Goal: Task Accomplishment & Management: Complete application form

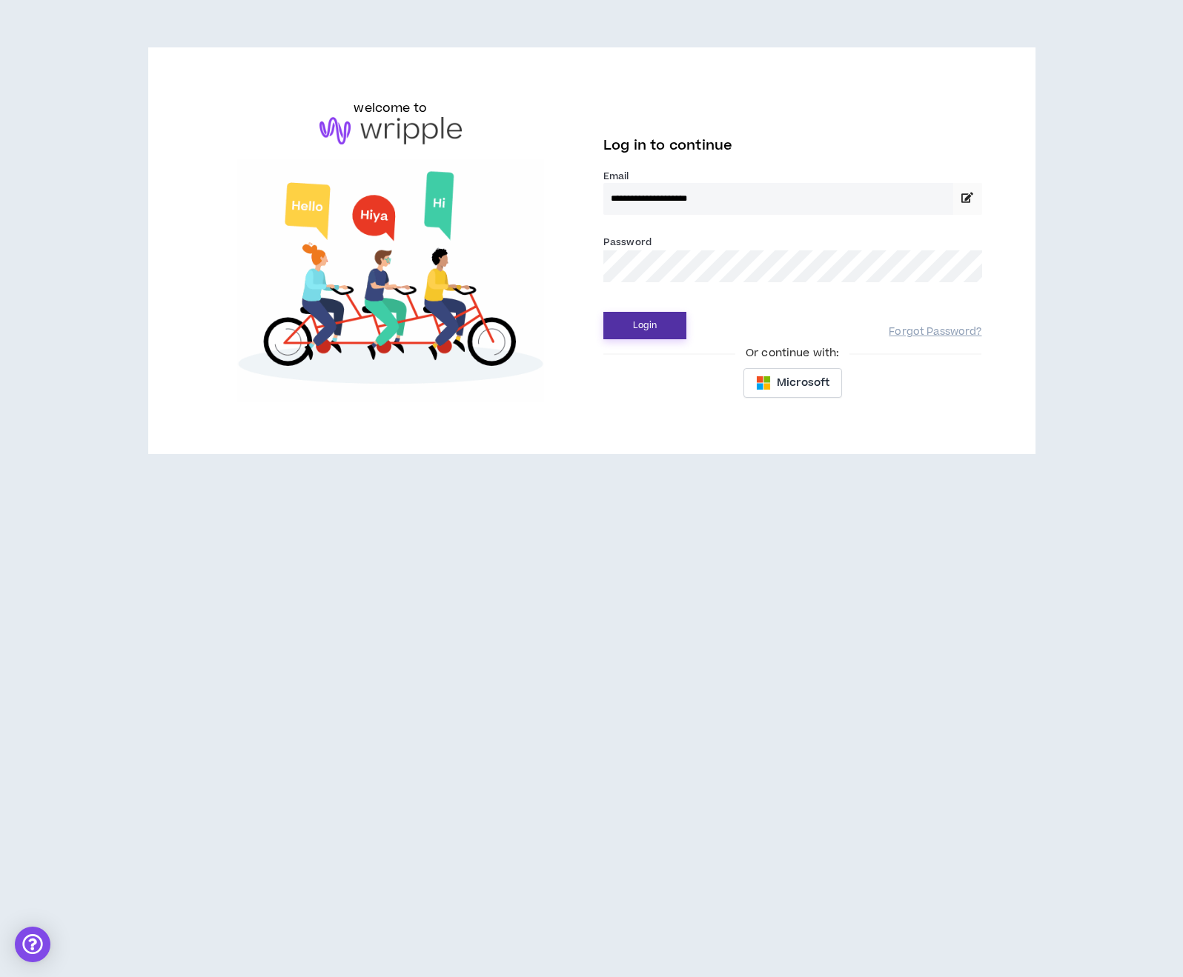
click at [635, 334] on button "Login" at bounding box center [644, 325] width 83 height 27
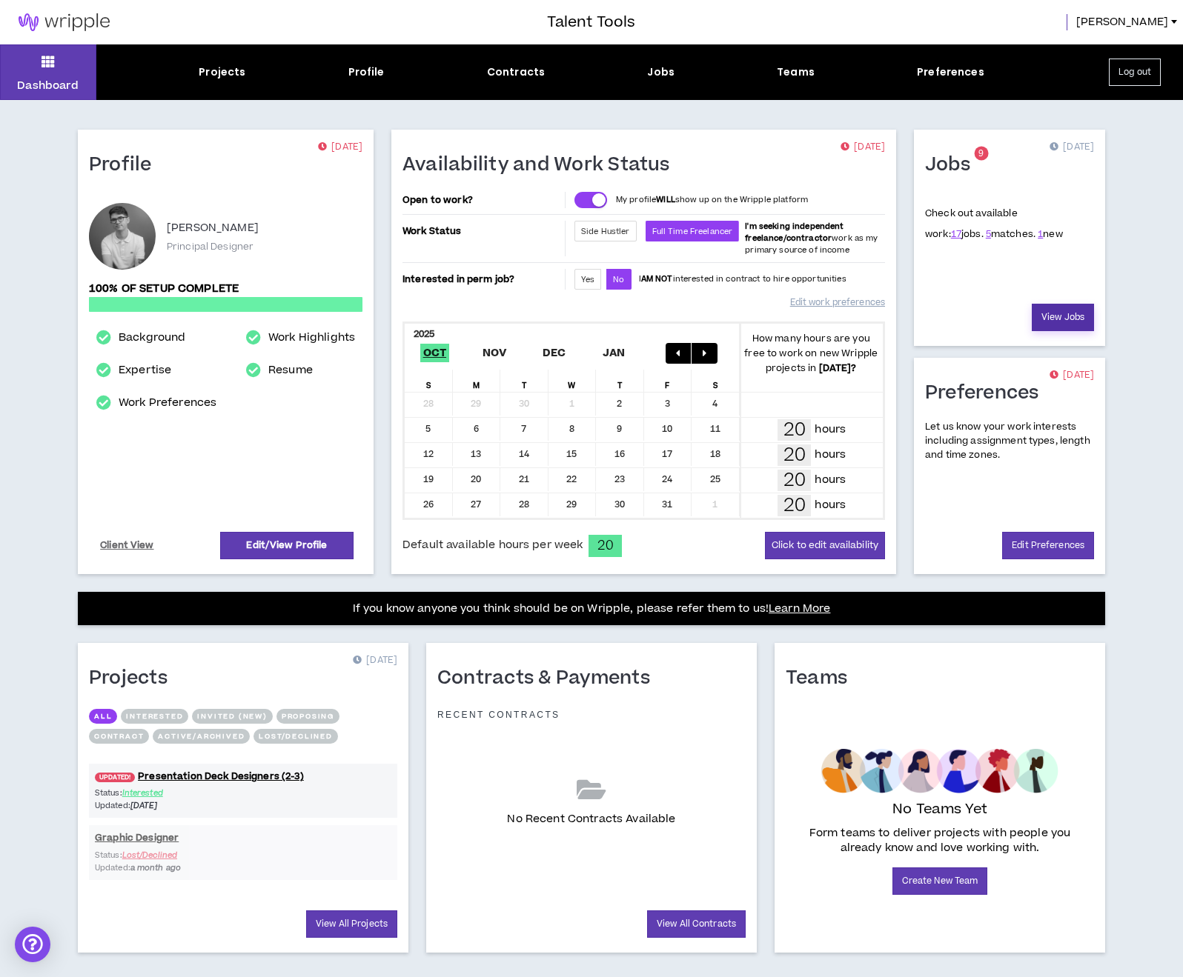
click at [1054, 310] on link "View Jobs" at bounding box center [1062, 317] width 62 height 27
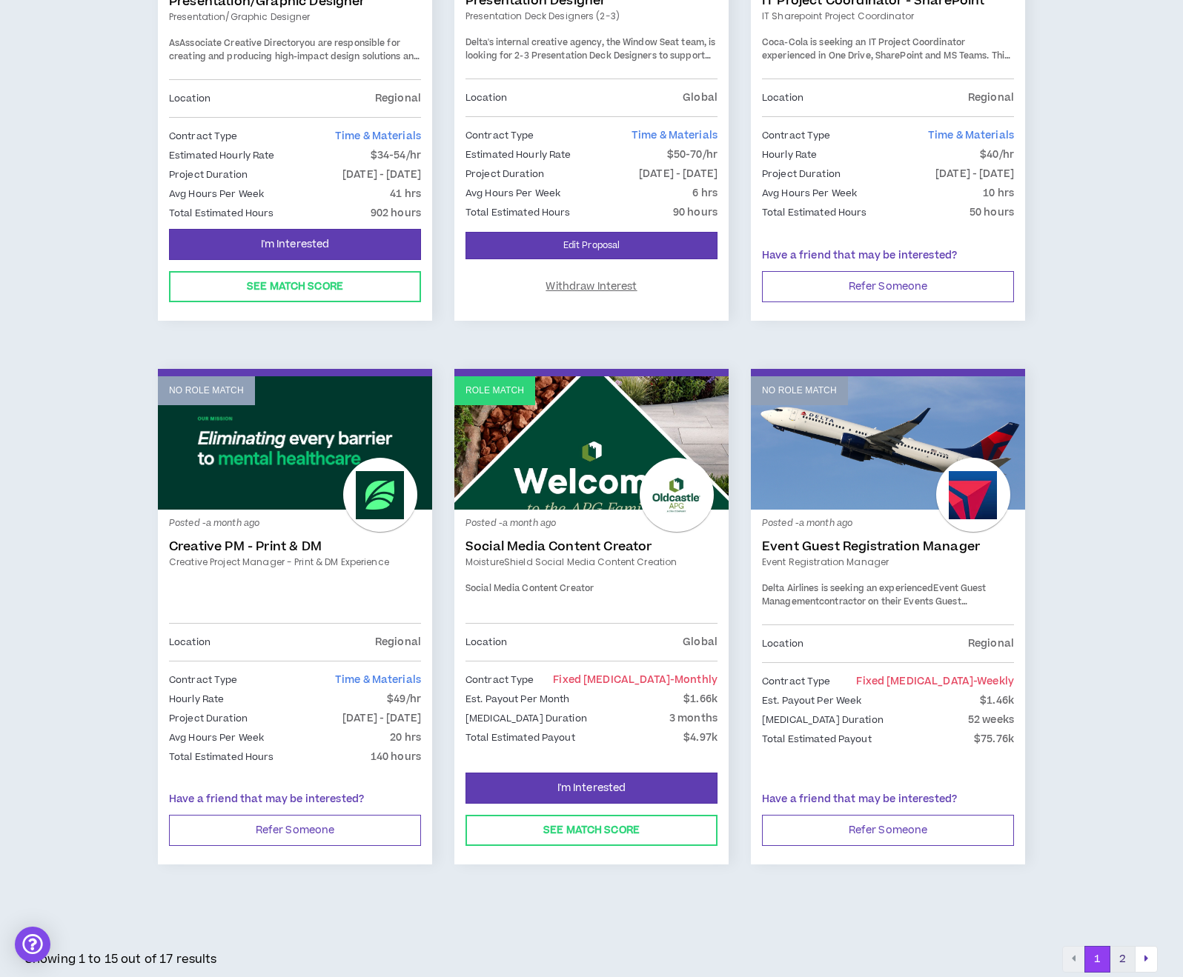
scroll to position [2124, 0]
click at [1131, 958] on button "2" at bounding box center [1122, 960] width 26 height 27
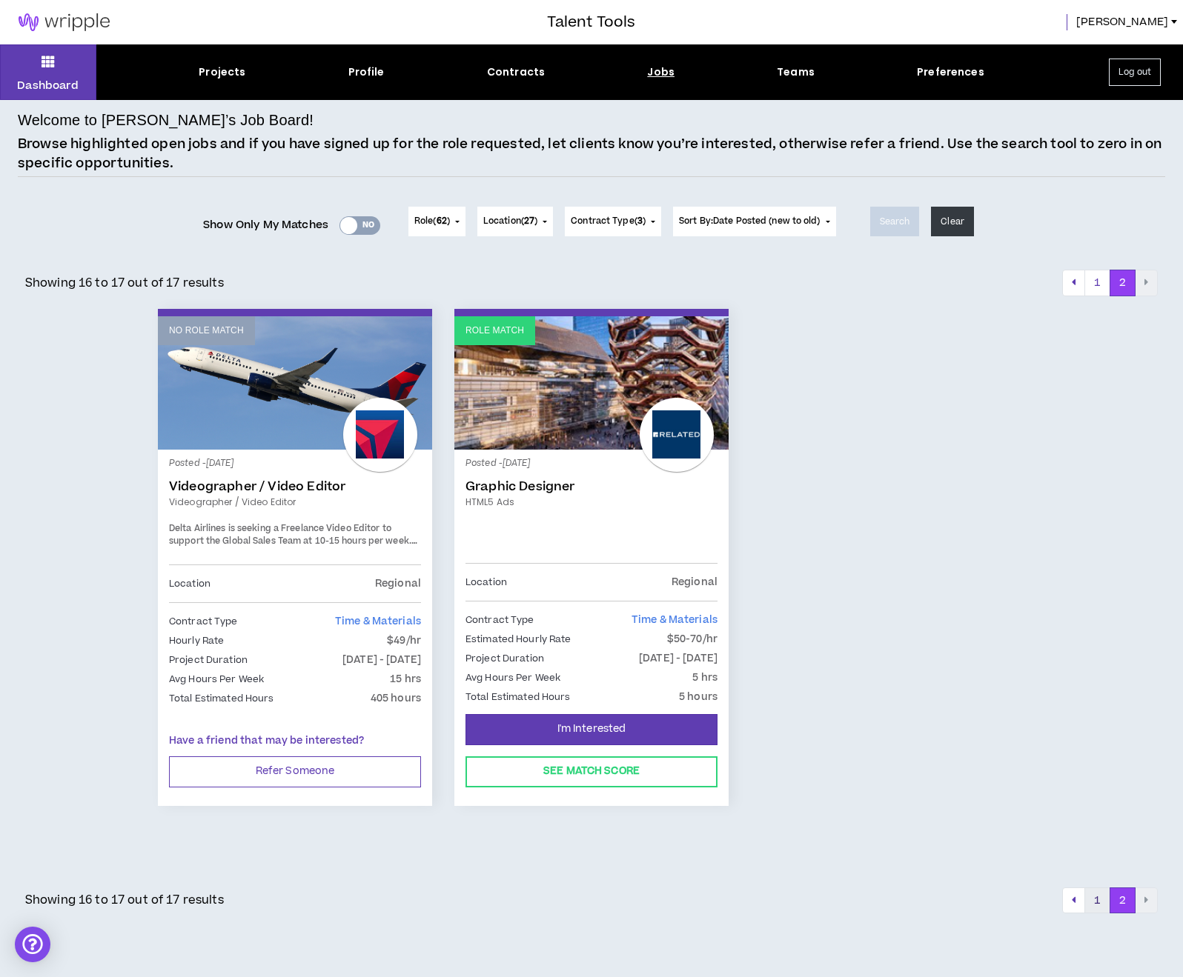
click at [1096, 894] on button "1" at bounding box center [1097, 901] width 26 height 27
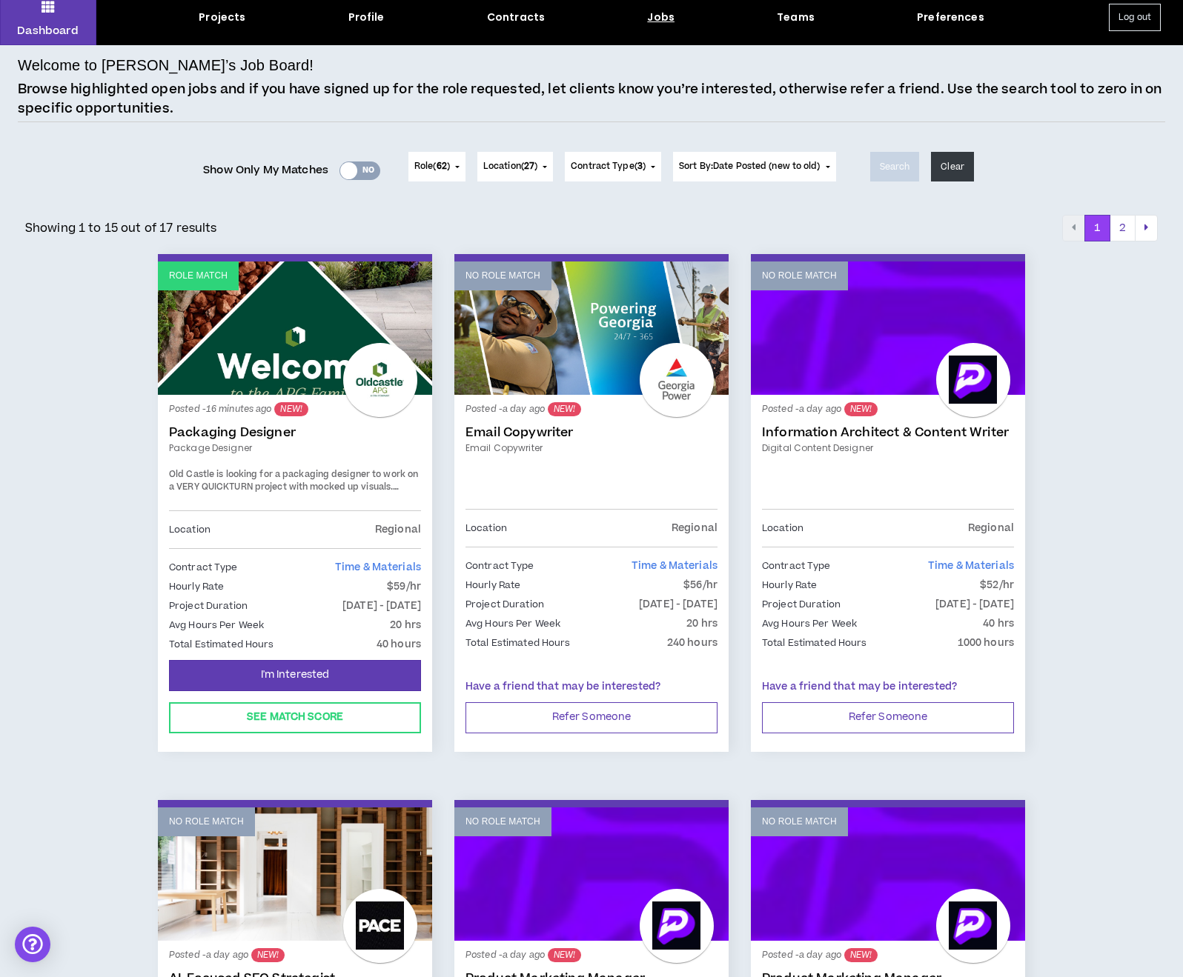
scroll to position [56, 0]
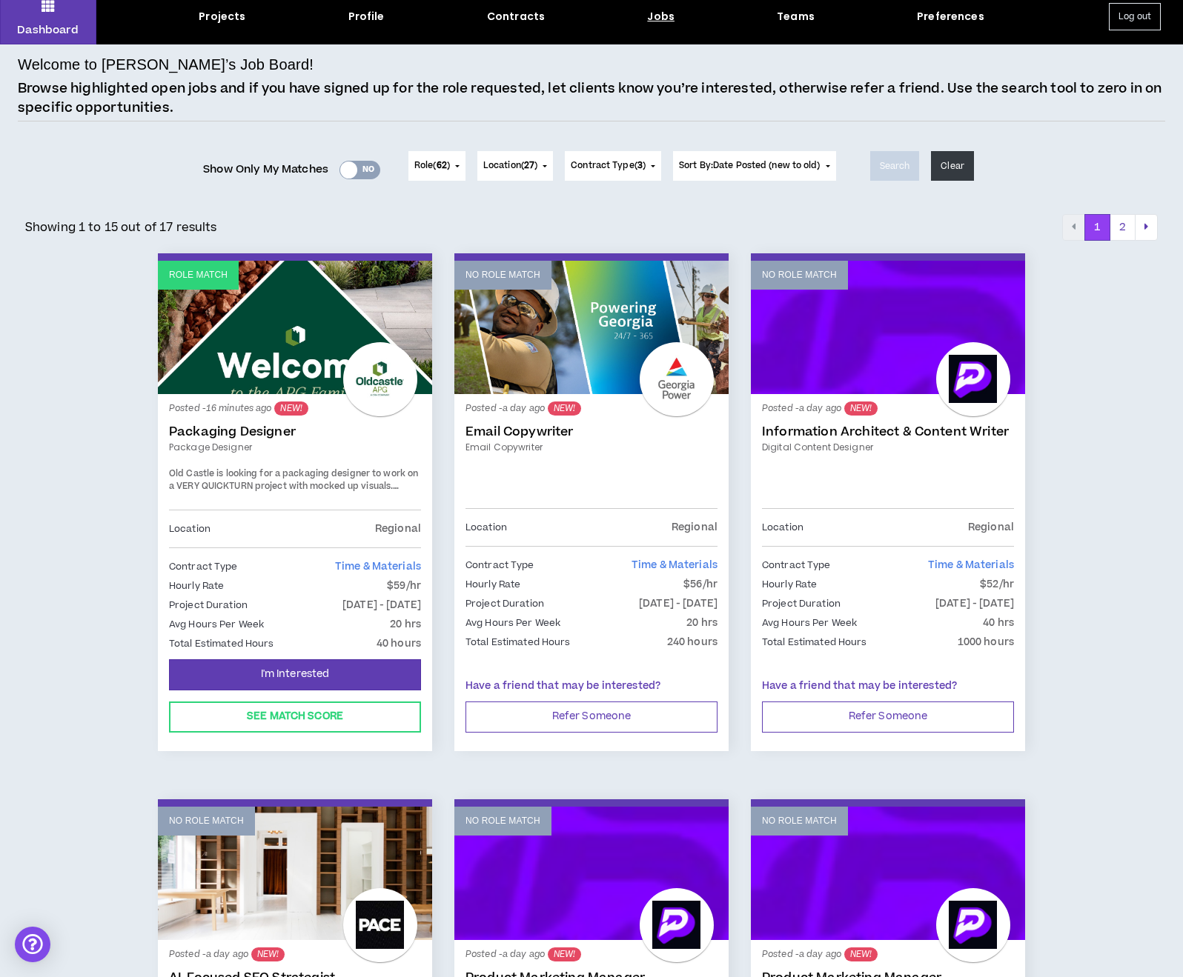
click at [263, 453] on div "Posted - 16 minutes ago NEW! Packaging Designer Package Designer [GEOGRAPHIC_DA…" at bounding box center [295, 457] width 252 height 104
click at [242, 376] on link "Role Match" at bounding box center [295, 327] width 274 height 133
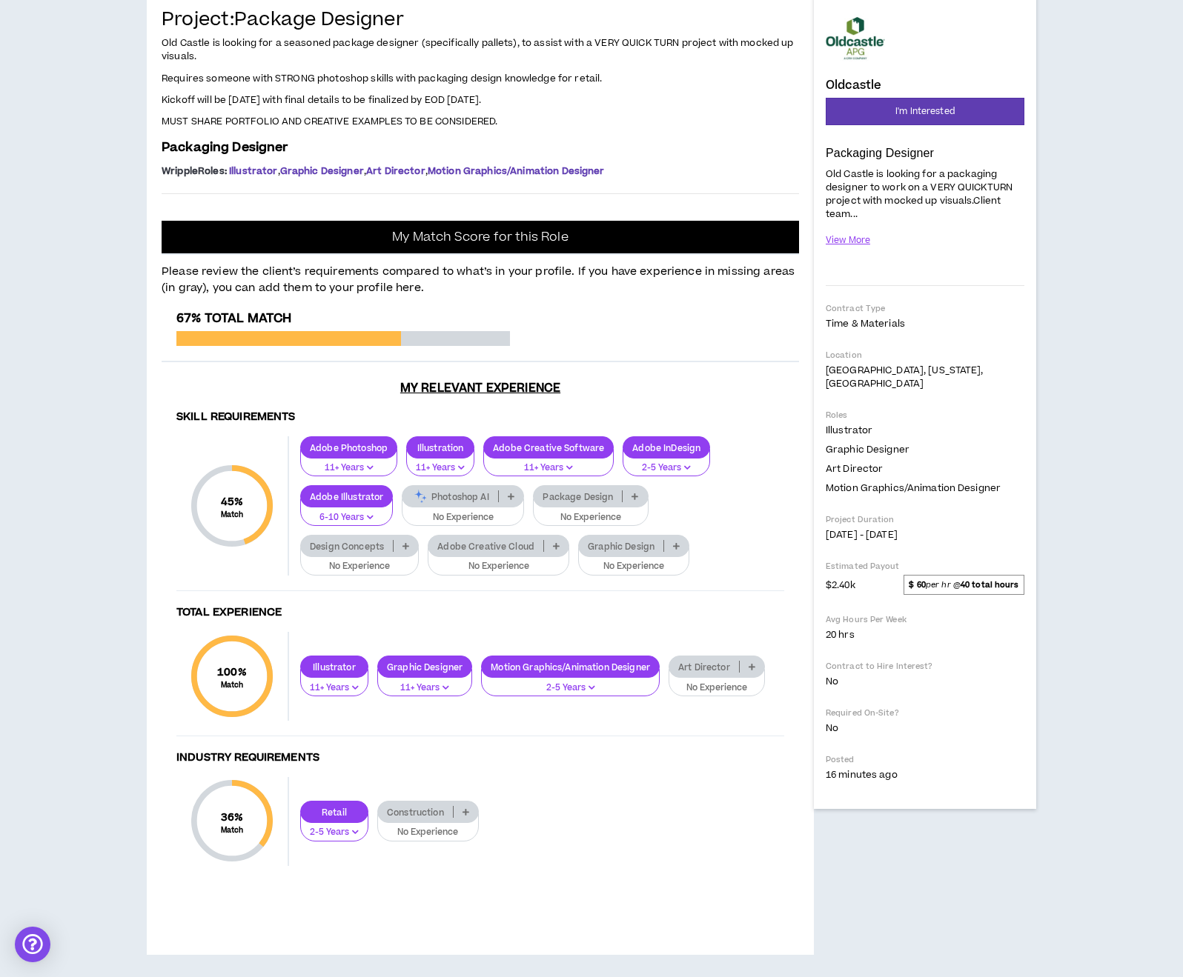
scroll to position [222, 0]
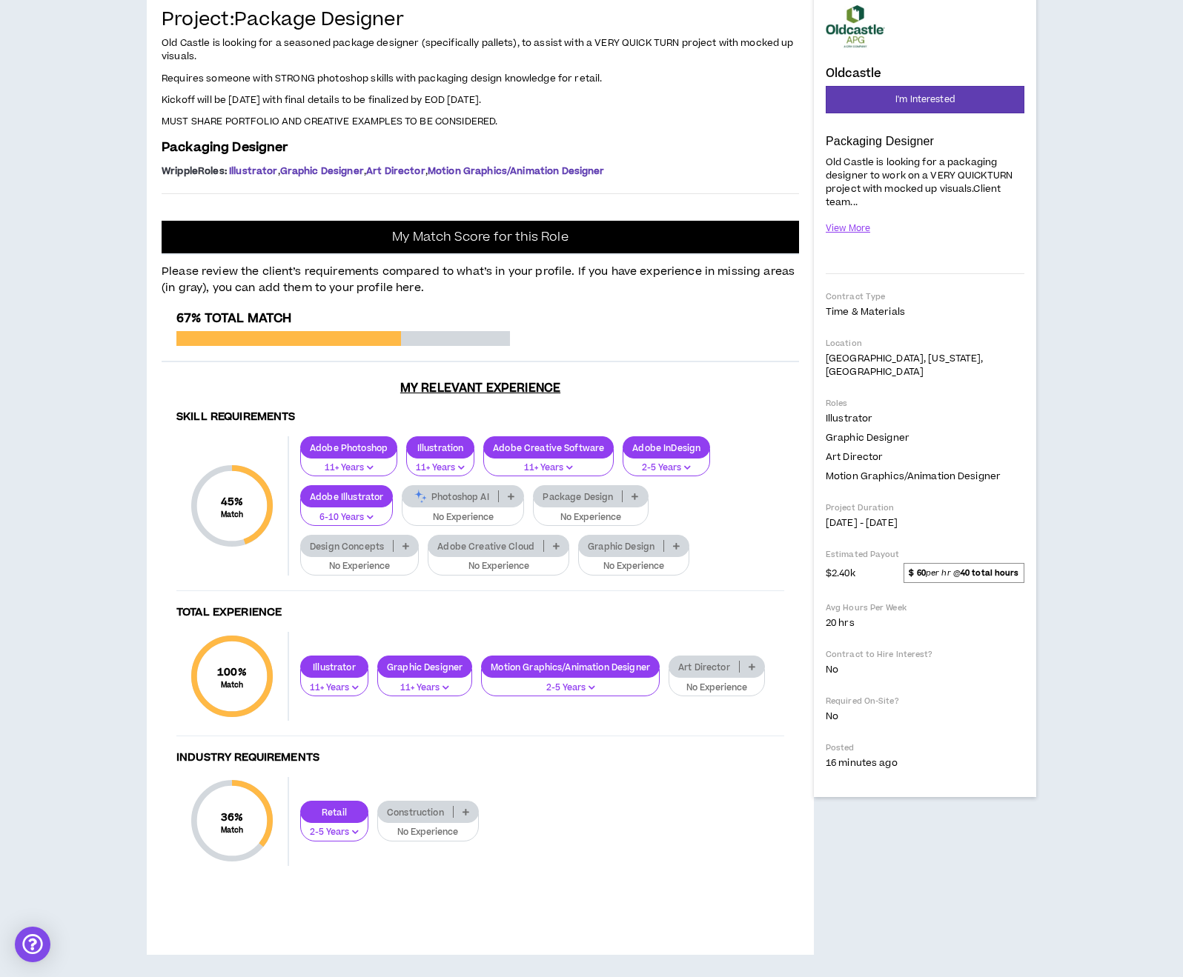
click at [455, 525] on p "No Experience" at bounding box center [462, 517] width 103 height 13
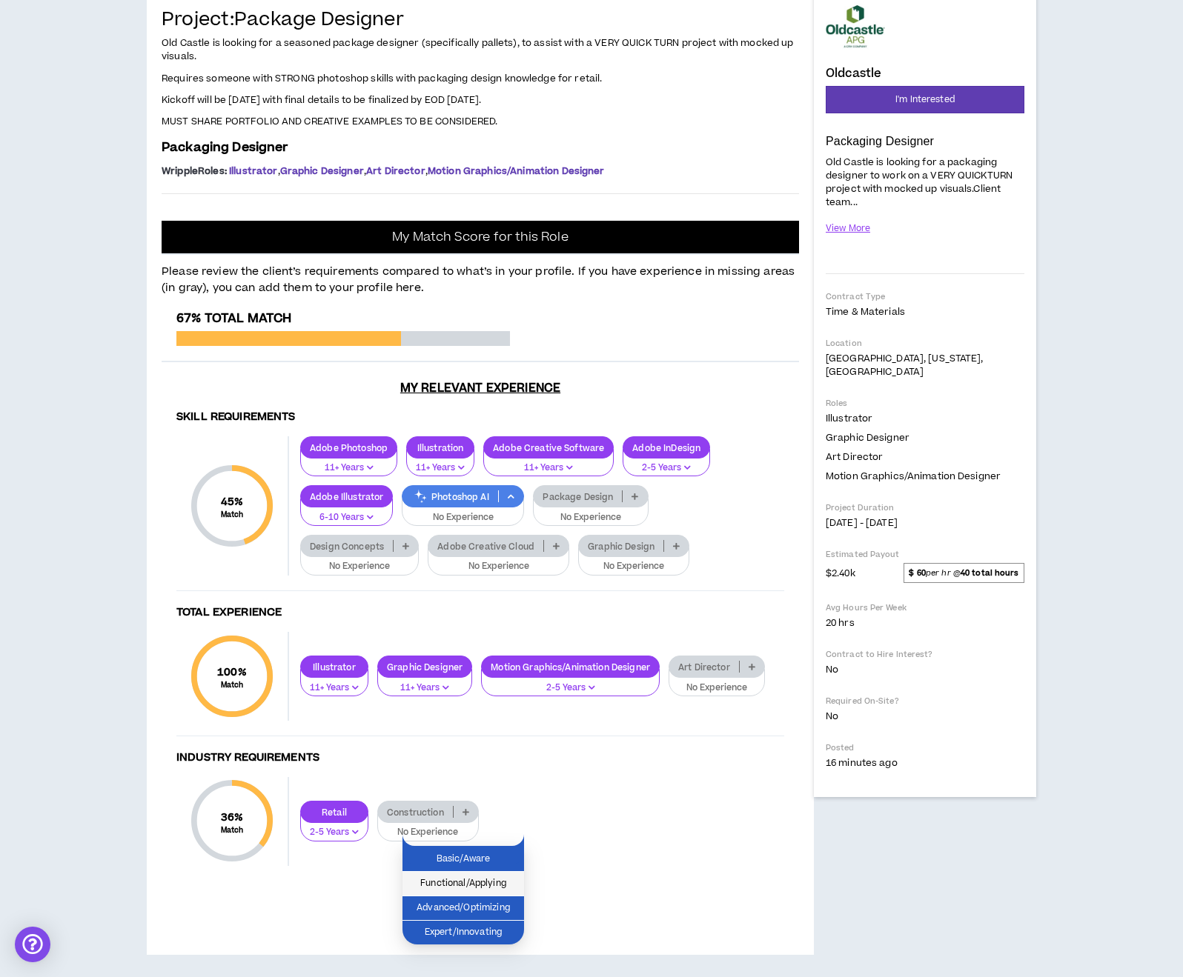
click at [472, 876] on span "Functional/Applying" at bounding box center [463, 884] width 104 height 16
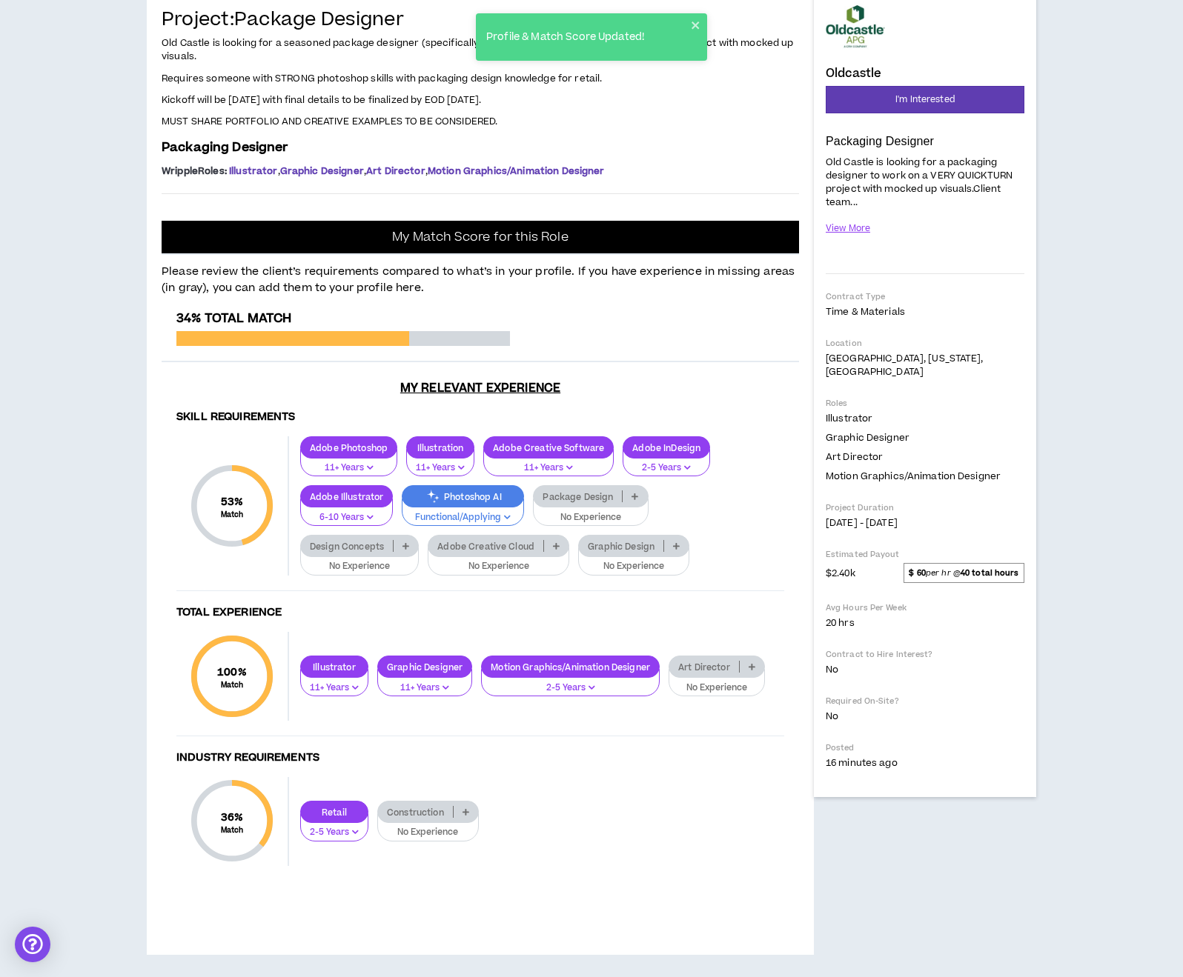
click at [631, 500] on icon at bounding box center [634, 496] width 7 height 7
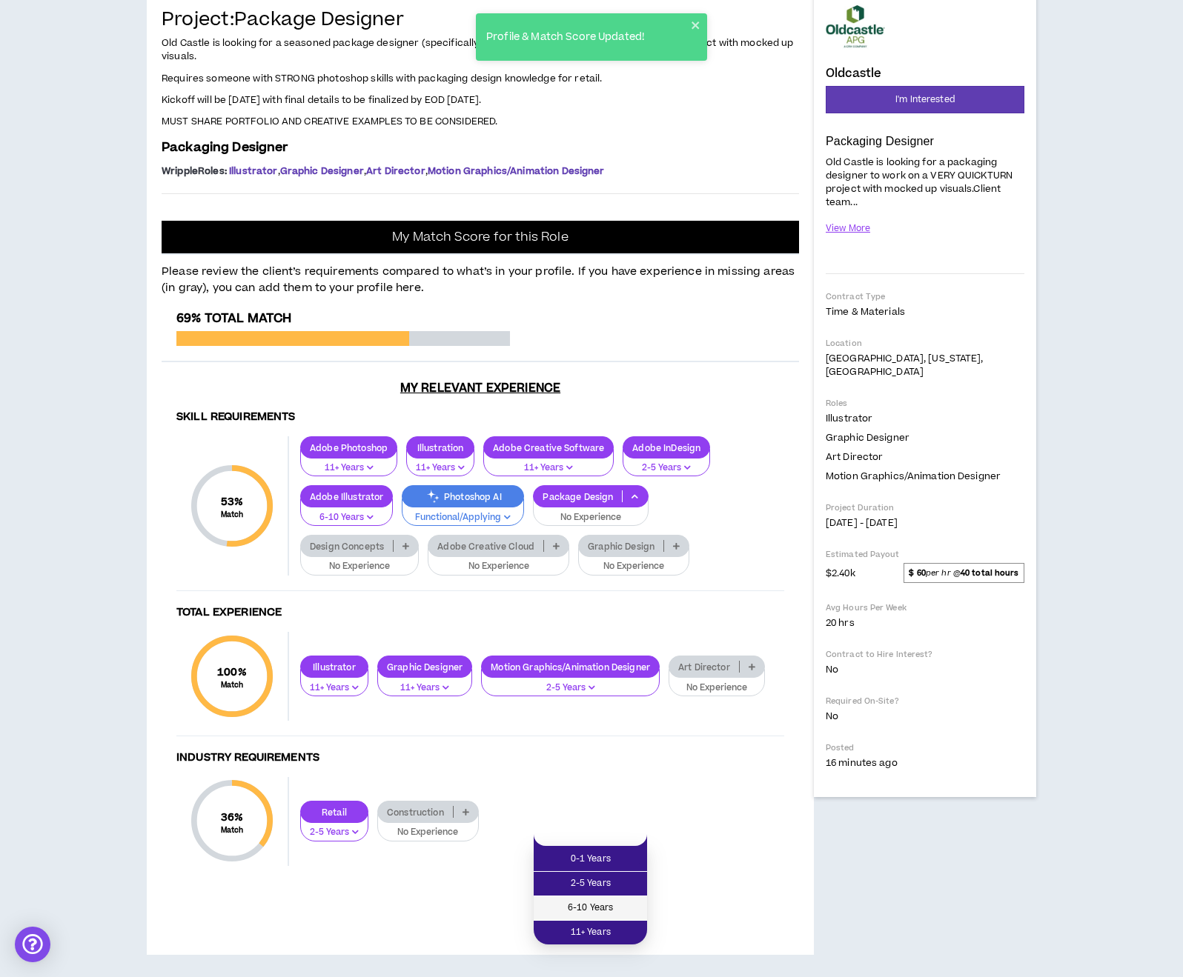
click at [608, 900] on span "6-10 Years" at bounding box center [590, 908] width 96 height 16
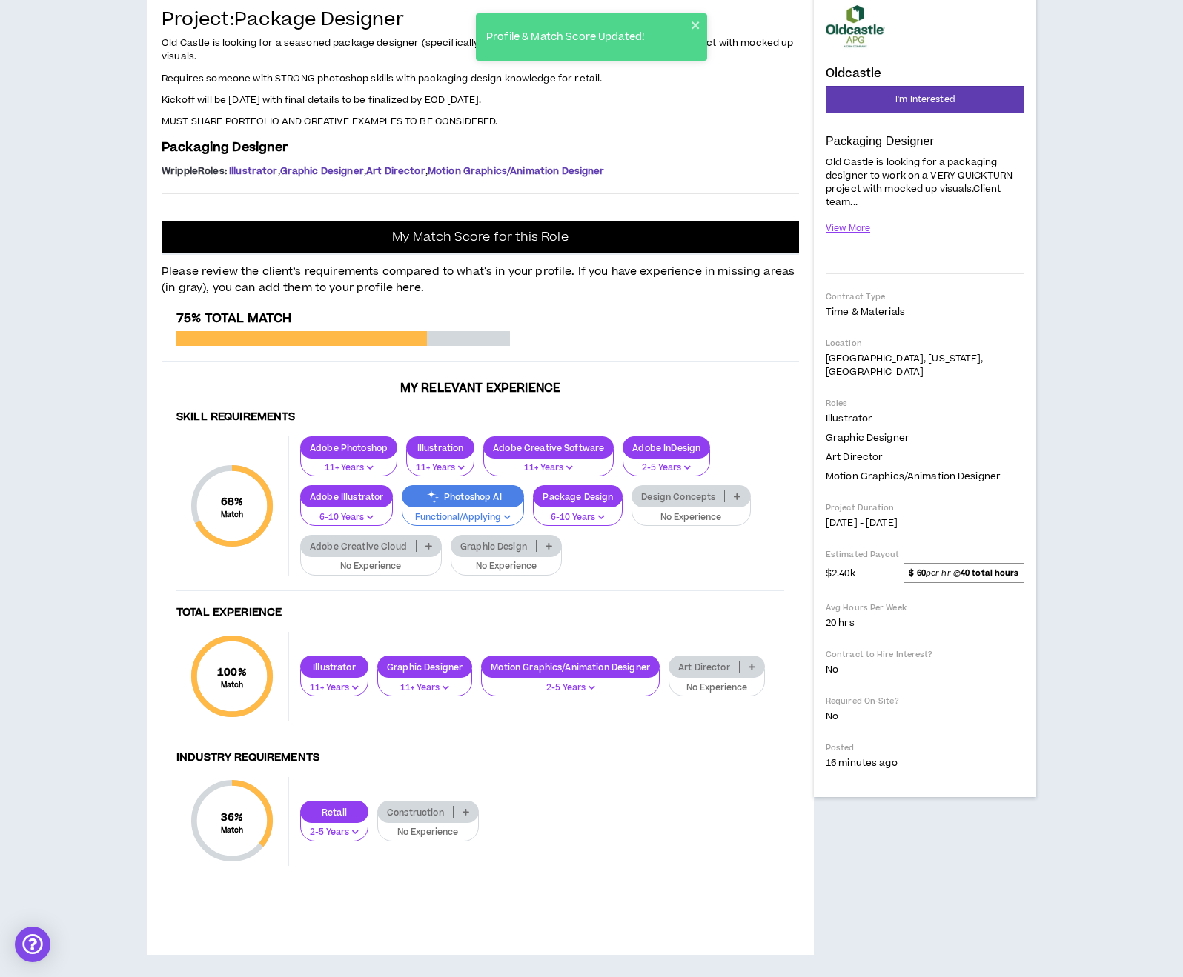
click at [734, 500] on icon at bounding box center [737, 496] width 7 height 7
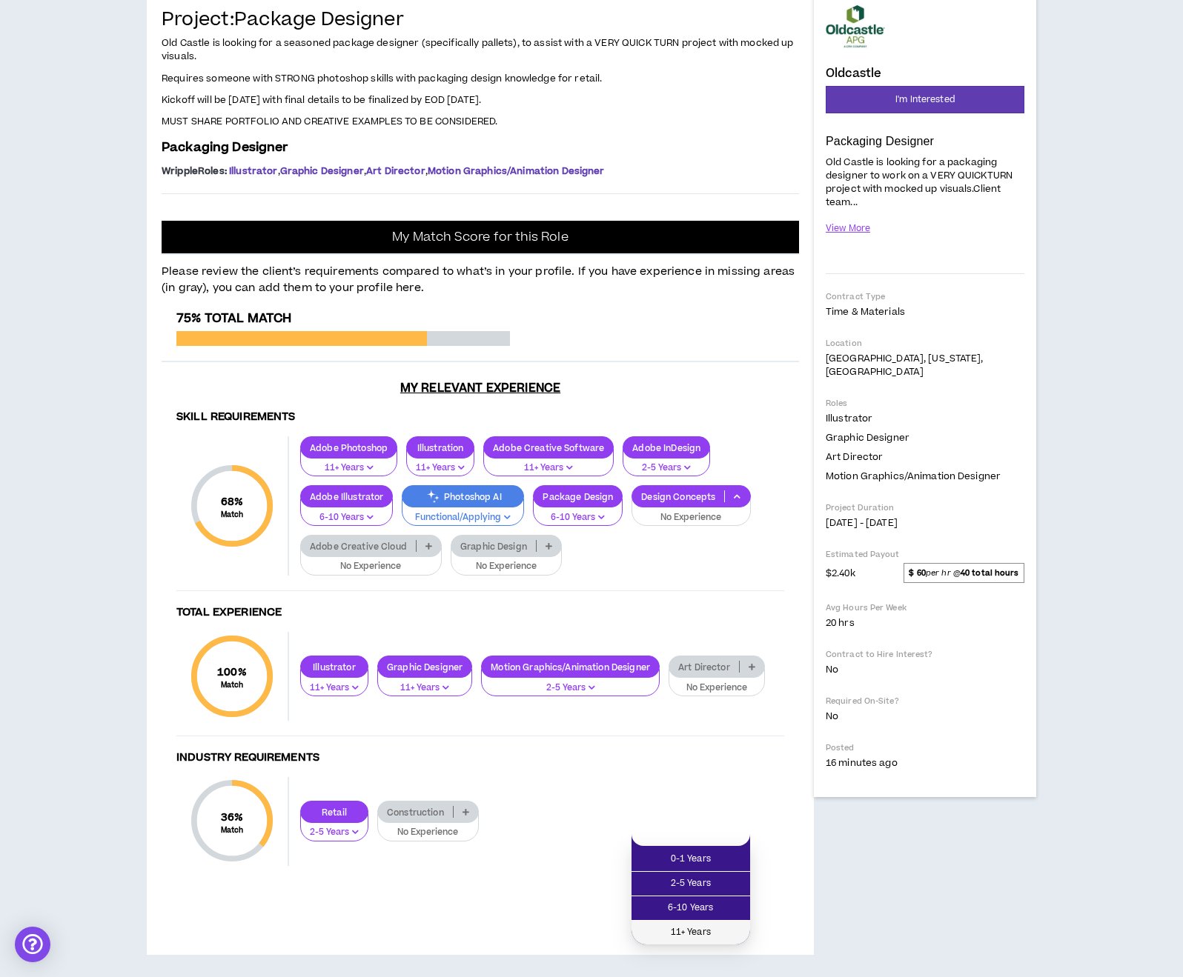
click at [682, 925] on span "11+ Years" at bounding box center [690, 933] width 101 height 16
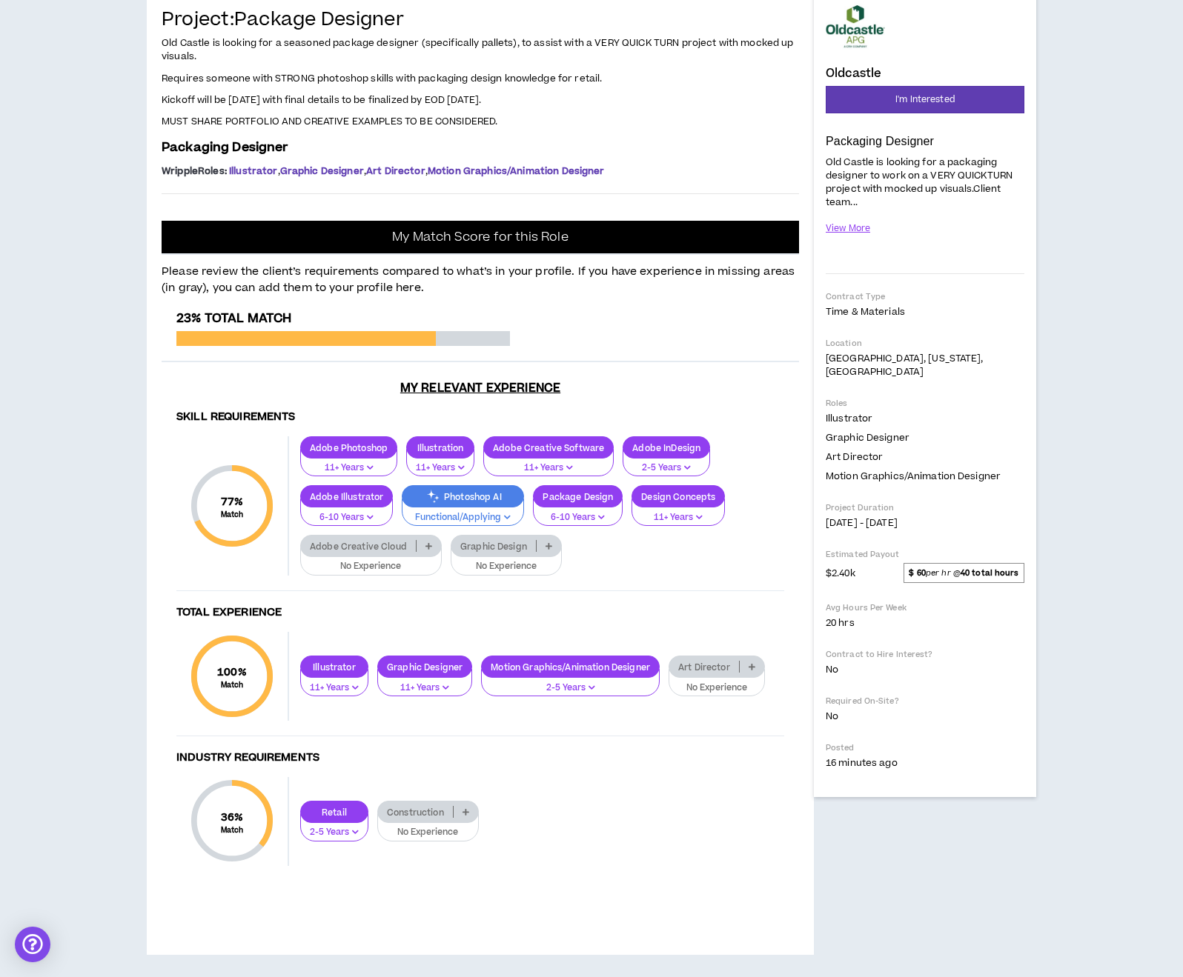
click at [540, 552] on p at bounding box center [548, 546] width 24 height 12
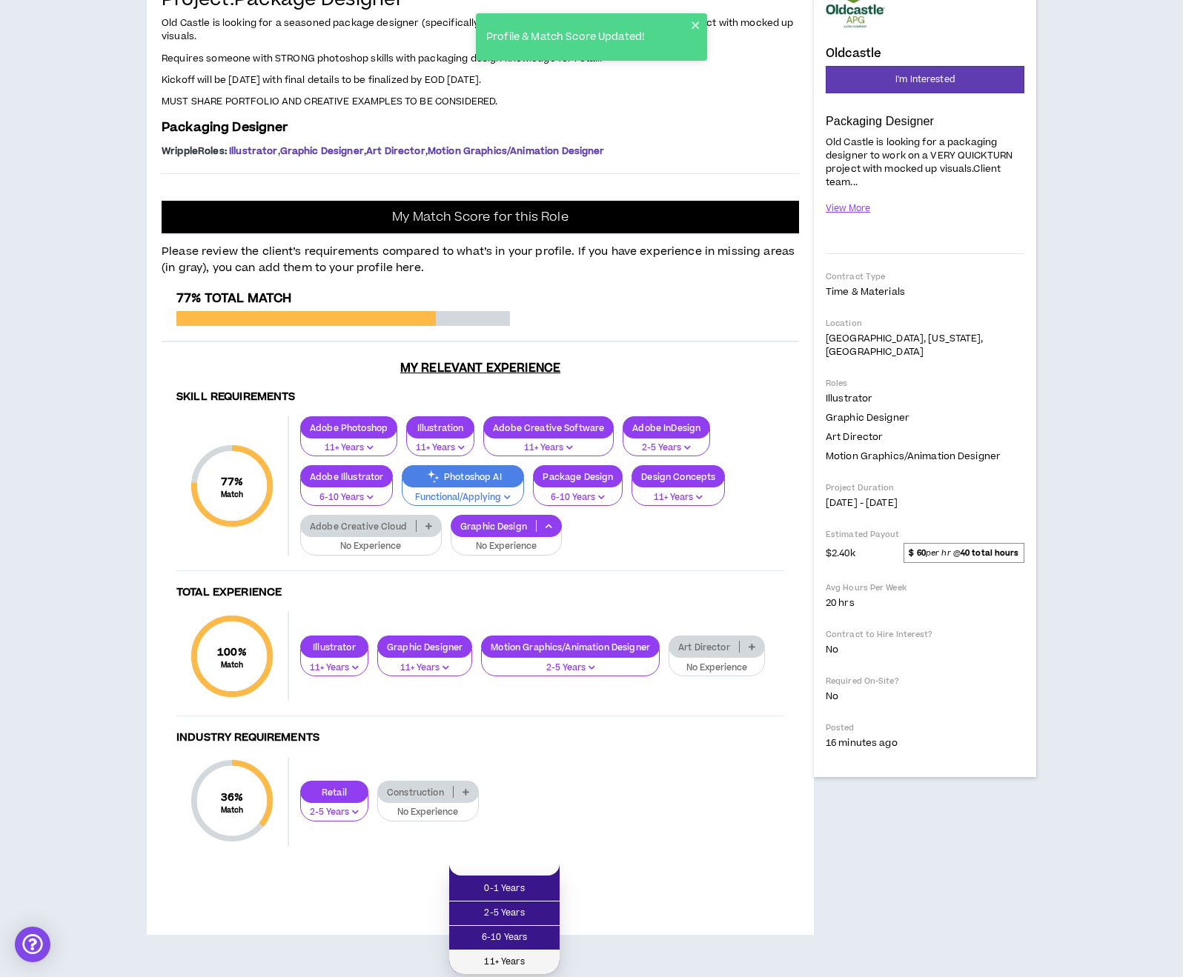
click at [510, 954] on span "11+ Years" at bounding box center [504, 962] width 93 height 16
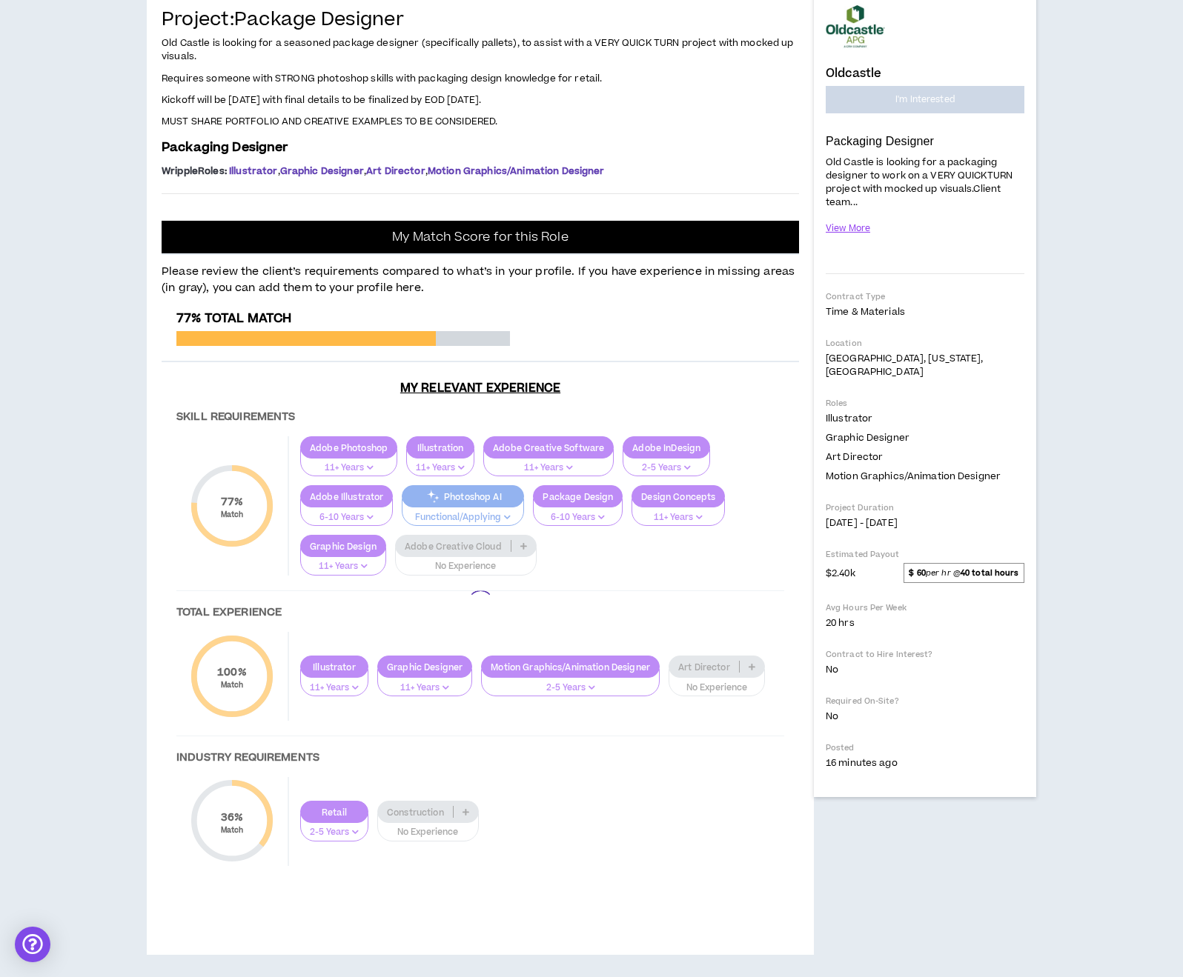
scroll to position [495, 0]
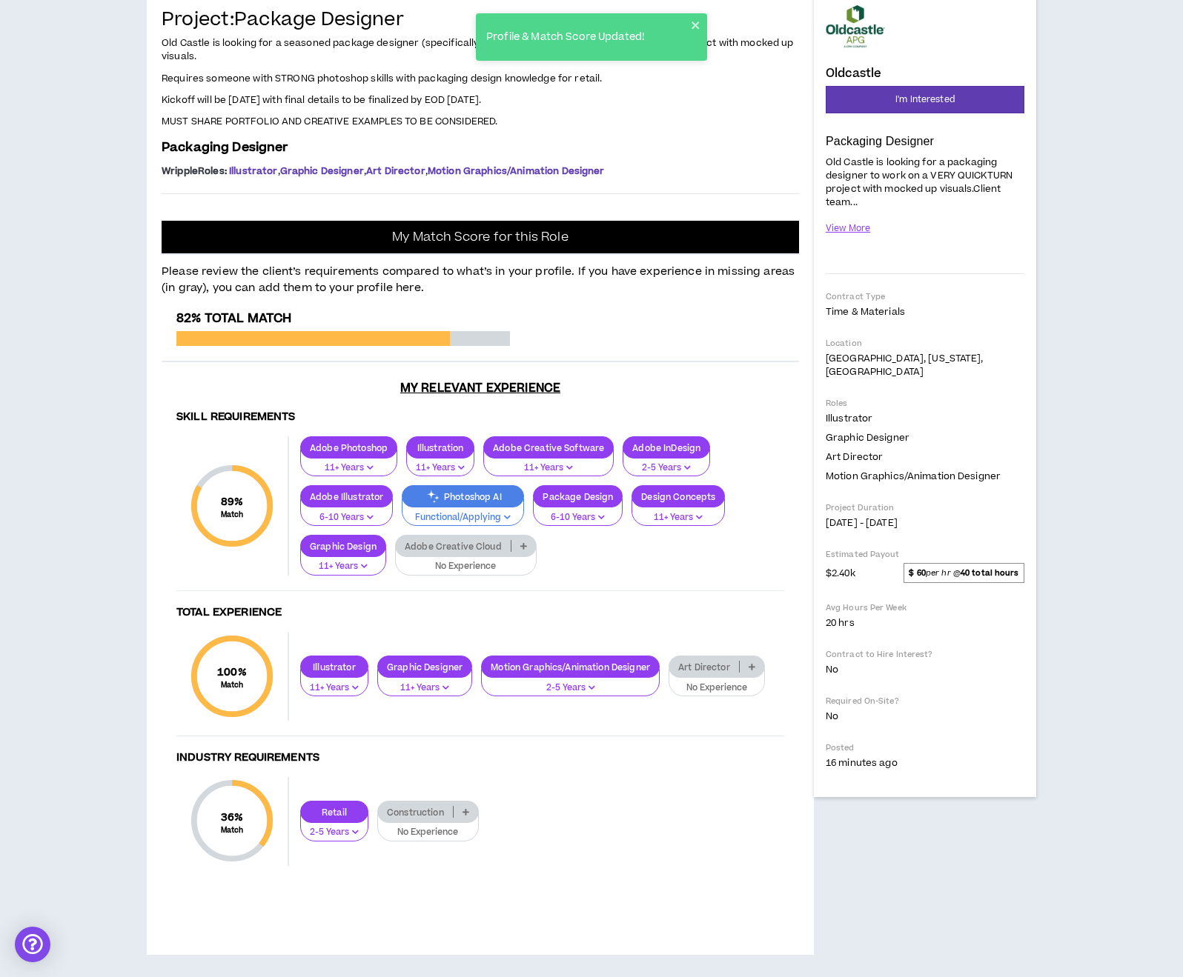
click at [515, 550] on p at bounding box center [523, 546] width 24 height 12
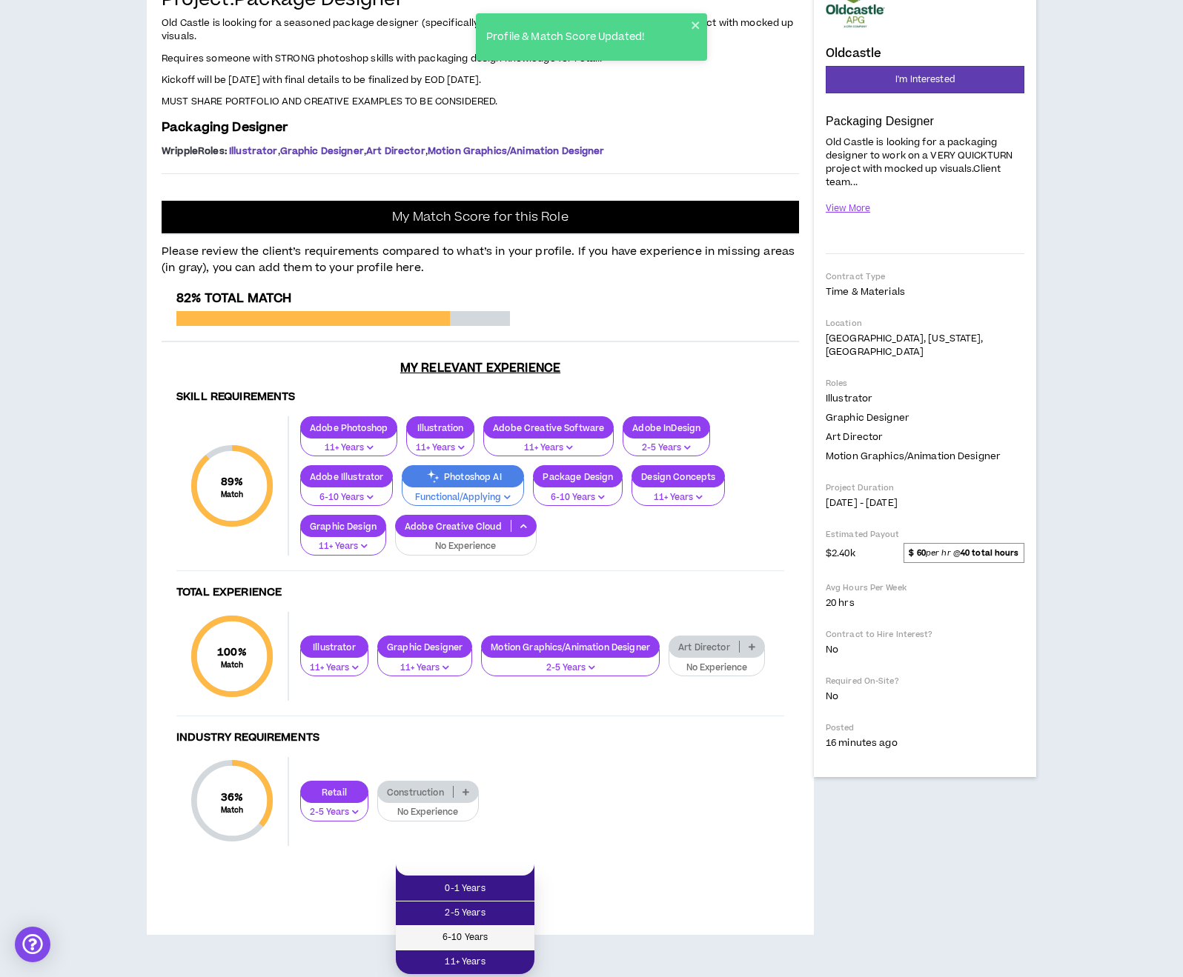
click at [482, 930] on span "6-10 Years" at bounding box center [465, 938] width 121 height 16
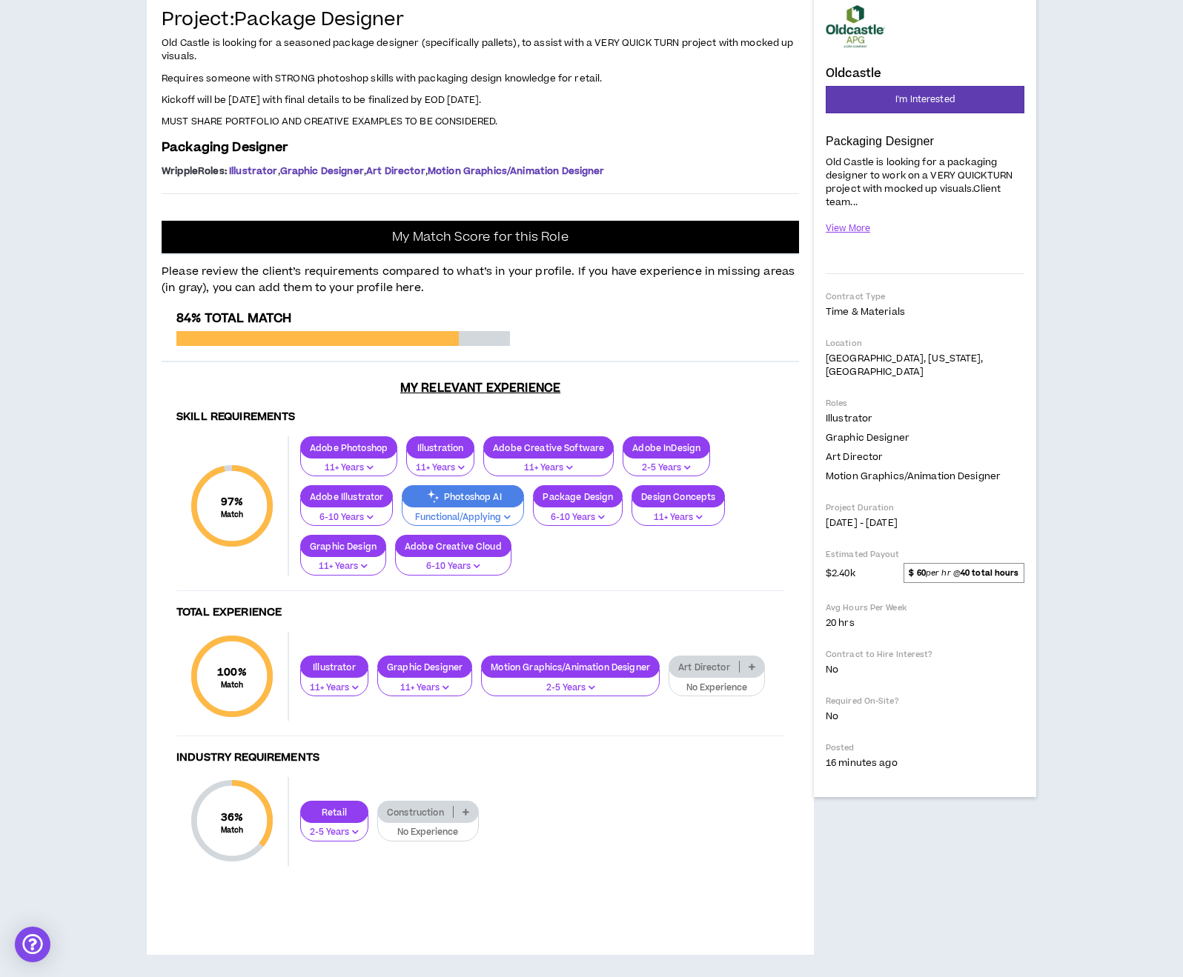
click at [584, 514] on p "6-10 Years" at bounding box center [577, 517] width 70 height 13
click at [585, 925] on span "11+ Years" at bounding box center [577, 933] width 71 height 16
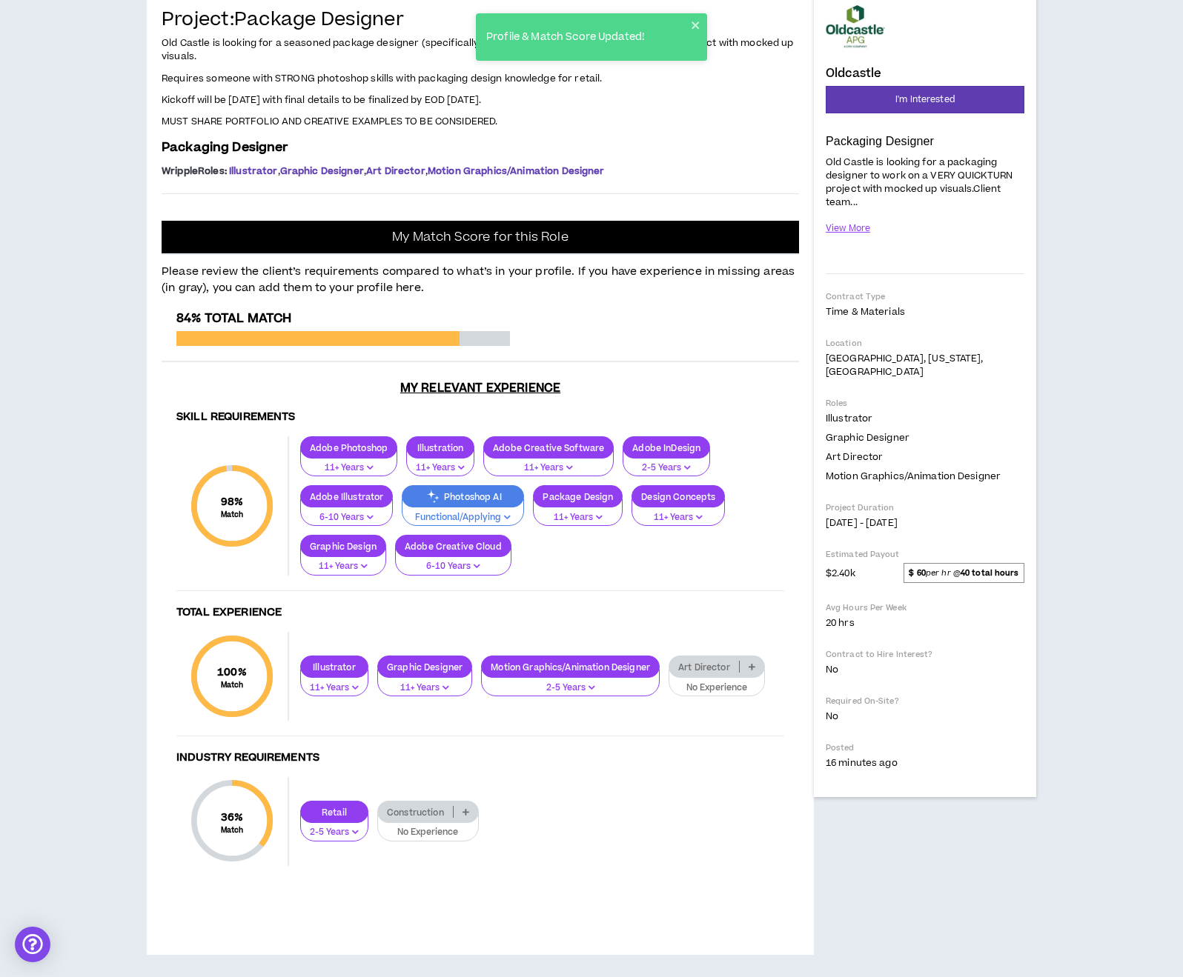
click at [578, 518] on p "11+ Years" at bounding box center [577, 517] width 70 height 13
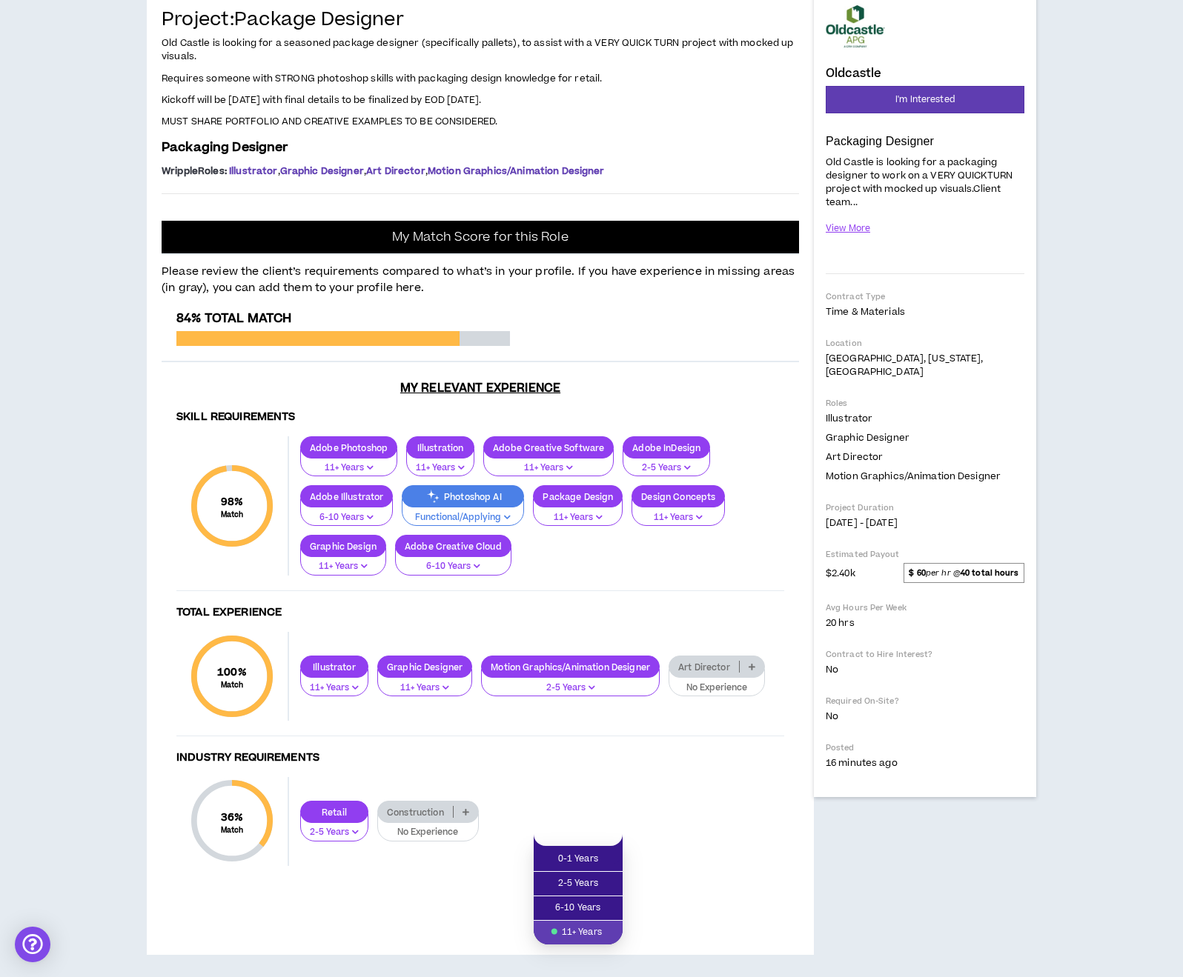
click at [668, 588] on div "98 % Match Skill Requirements Adobe Photoshop 11+ Years Illustration 11+ Years …" at bounding box center [480, 513] width 608 height 155
click at [751, 667] on p at bounding box center [751, 667] width 24 height 12
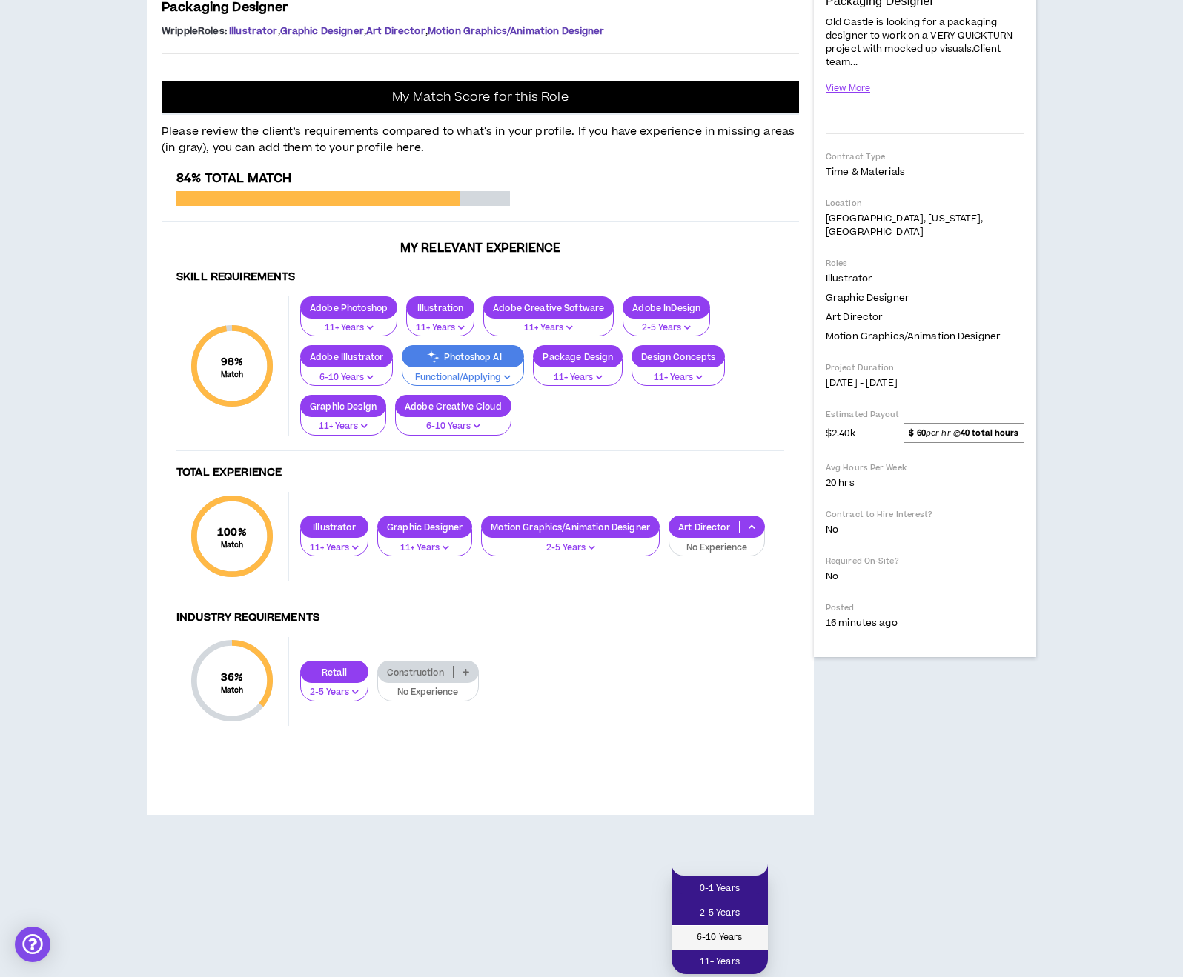
click at [725, 930] on span "6-10 Years" at bounding box center [719, 938] width 79 height 16
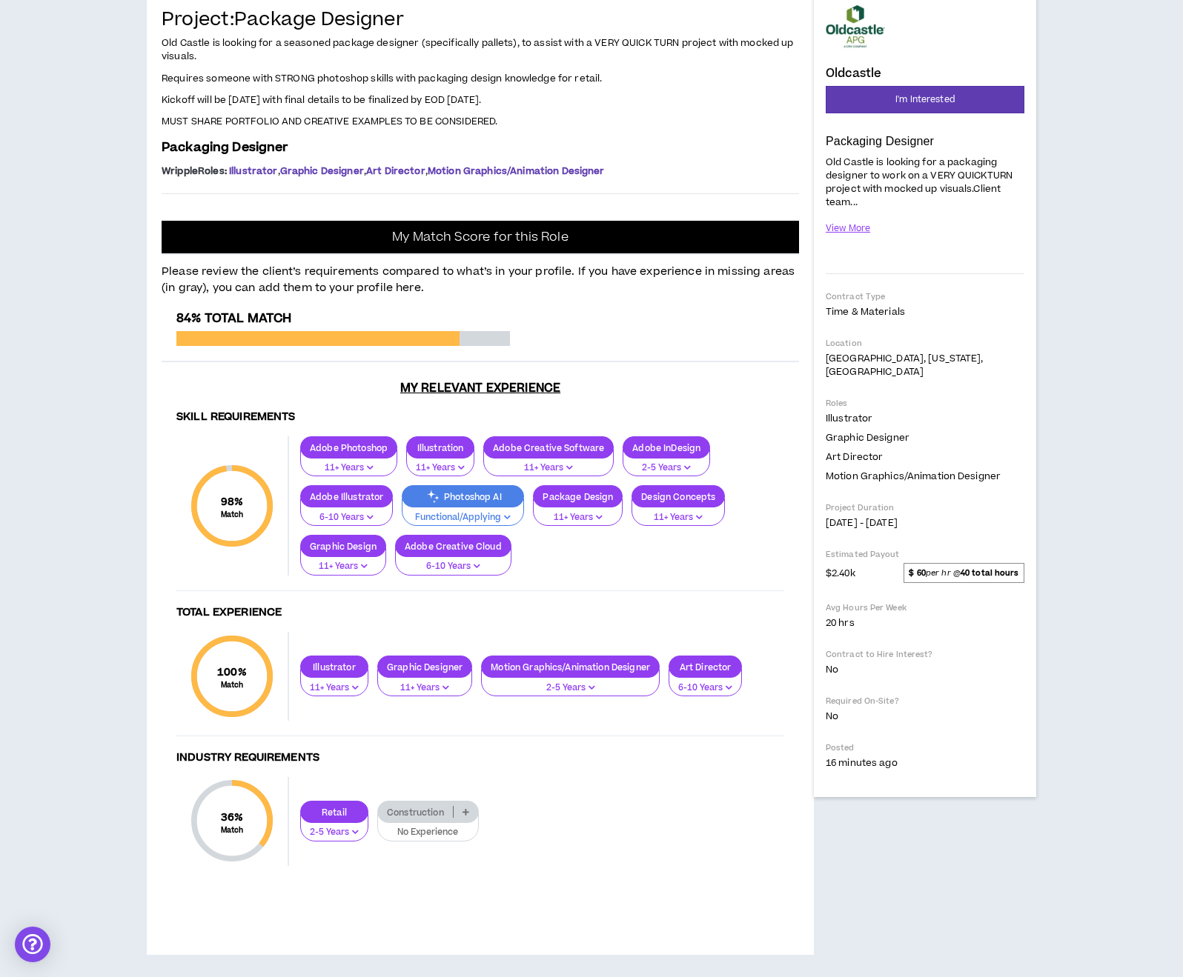
scroll to position [493, 1]
click at [352, 818] on p "Retail" at bounding box center [334, 812] width 67 height 11
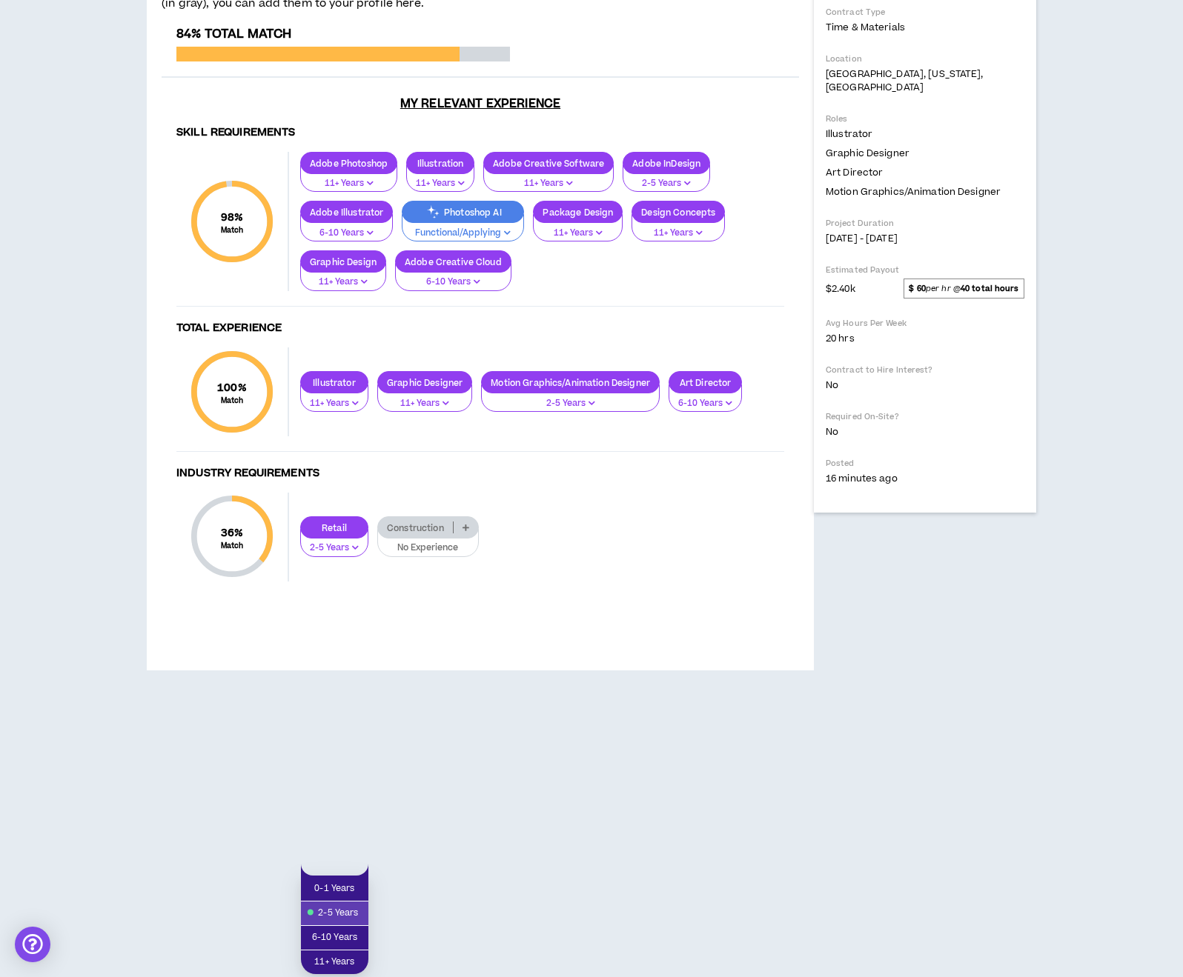
scroll to position [493, 0]
click at [339, 930] on span "6-10 Years" at bounding box center [335, 938] width 50 height 16
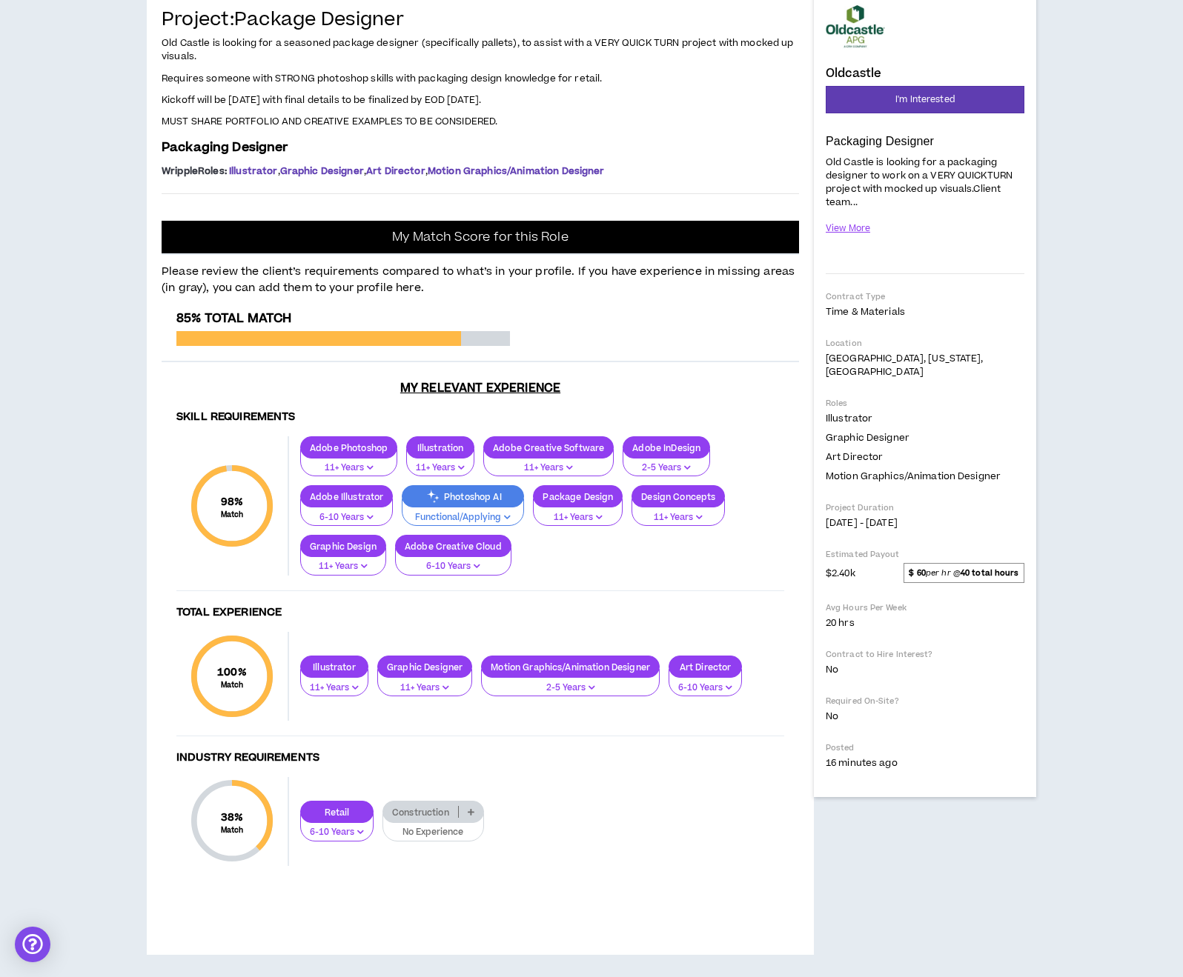
scroll to position [149, 0]
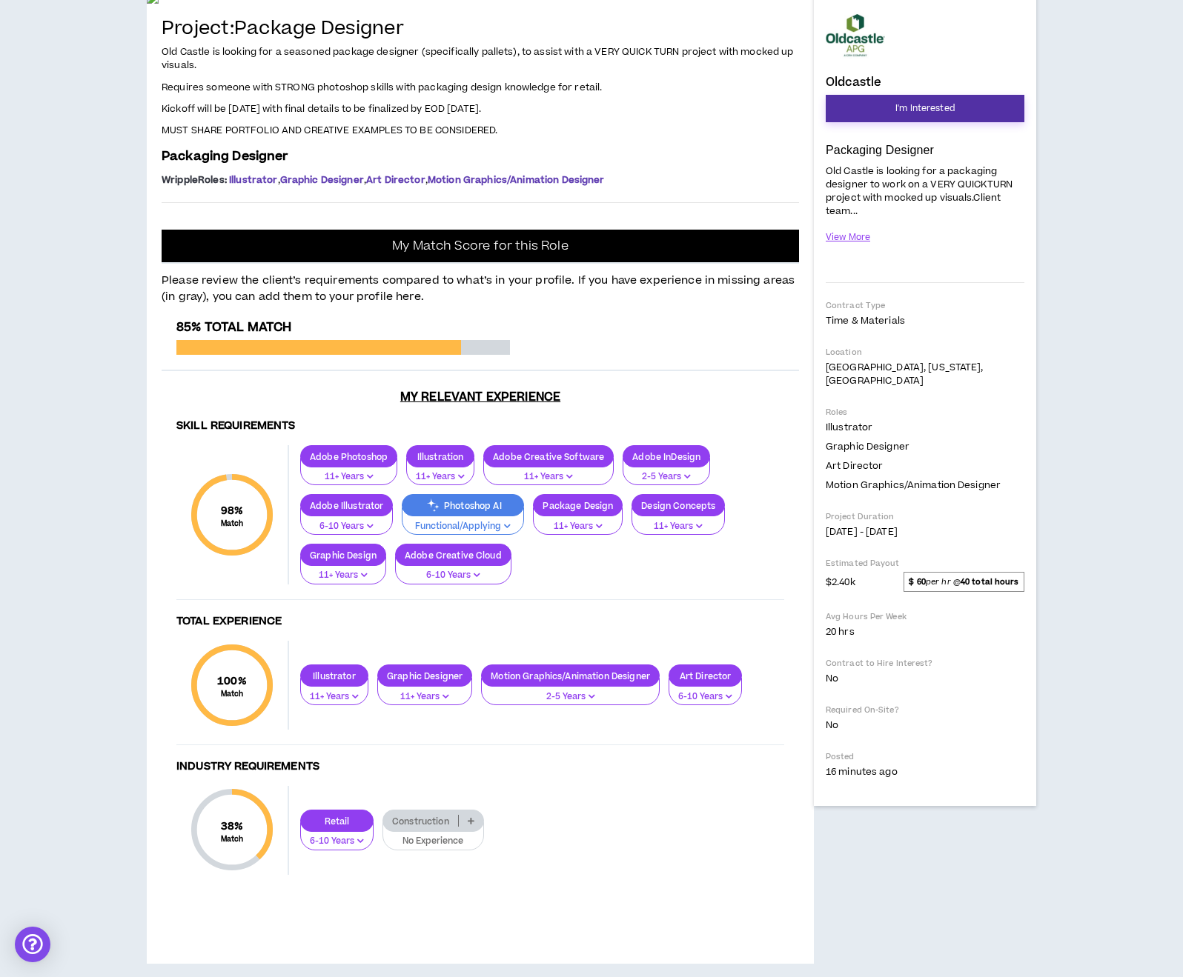
click at [911, 107] on span "I'm Interested" at bounding box center [924, 109] width 59 height 14
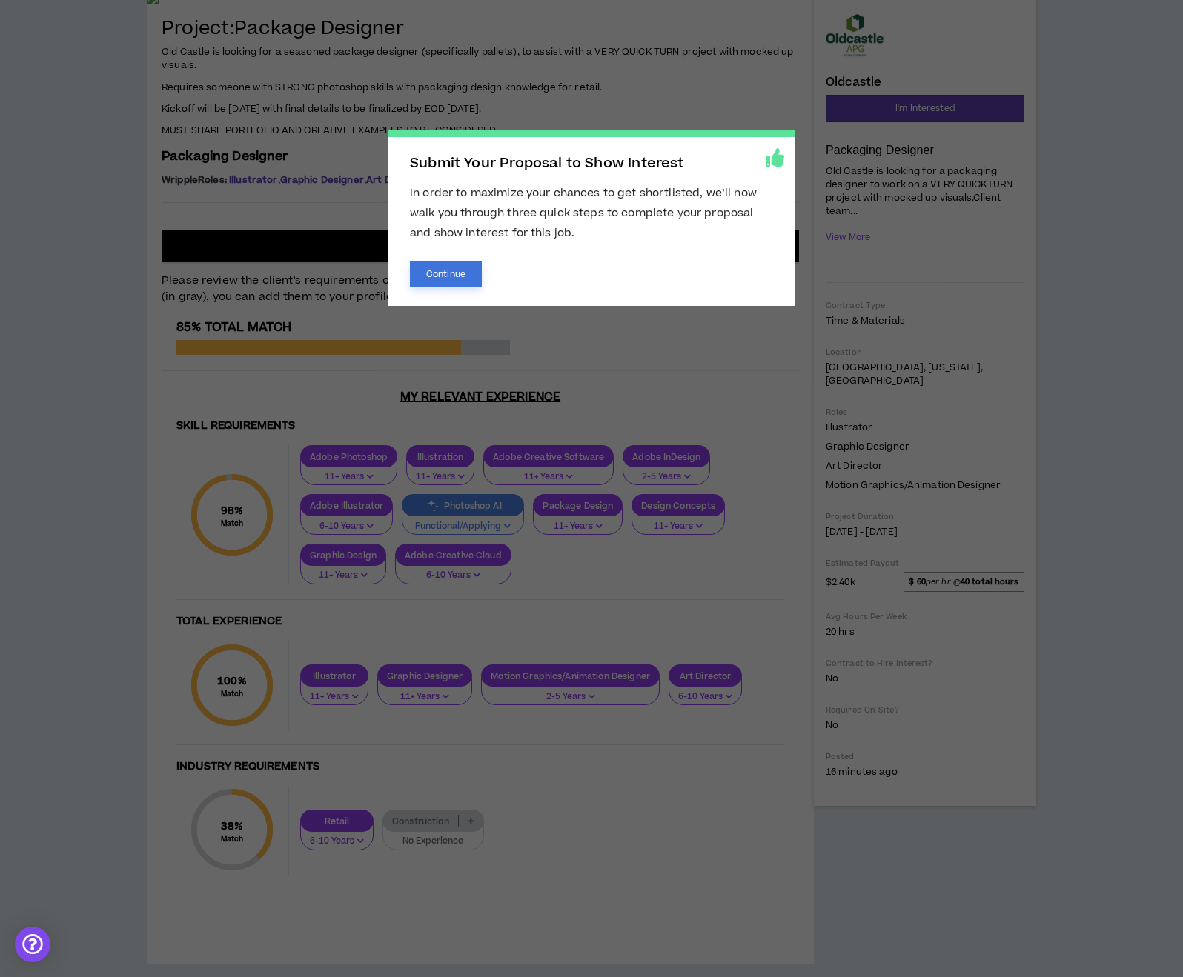
click at [445, 278] on button "Continue" at bounding box center [446, 275] width 72 height 26
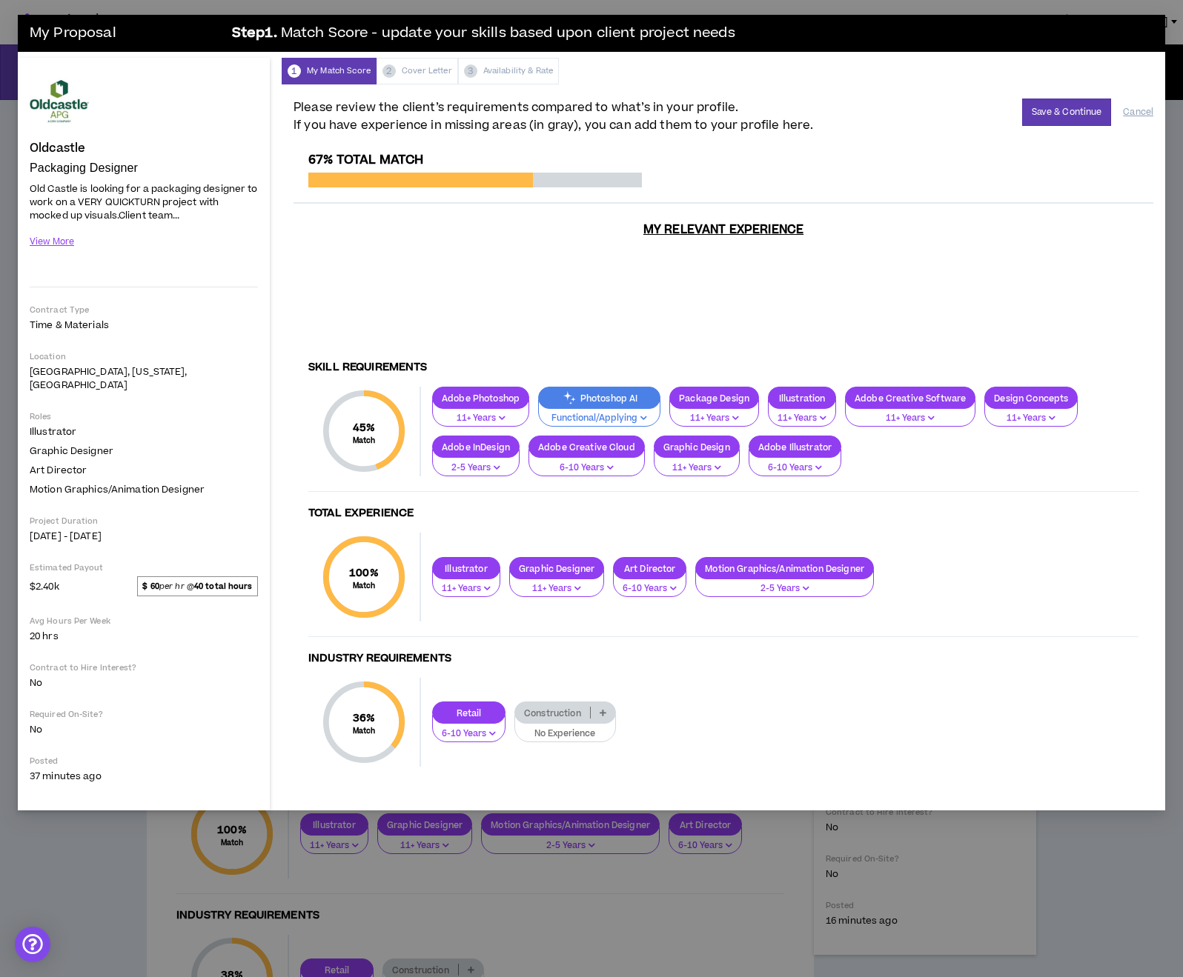
click at [654, 393] on p "Photoshop AI" at bounding box center [599, 398] width 121 height 11
click at [621, 485] on span "Expert/Innovating" at bounding box center [600, 483] width 104 height 16
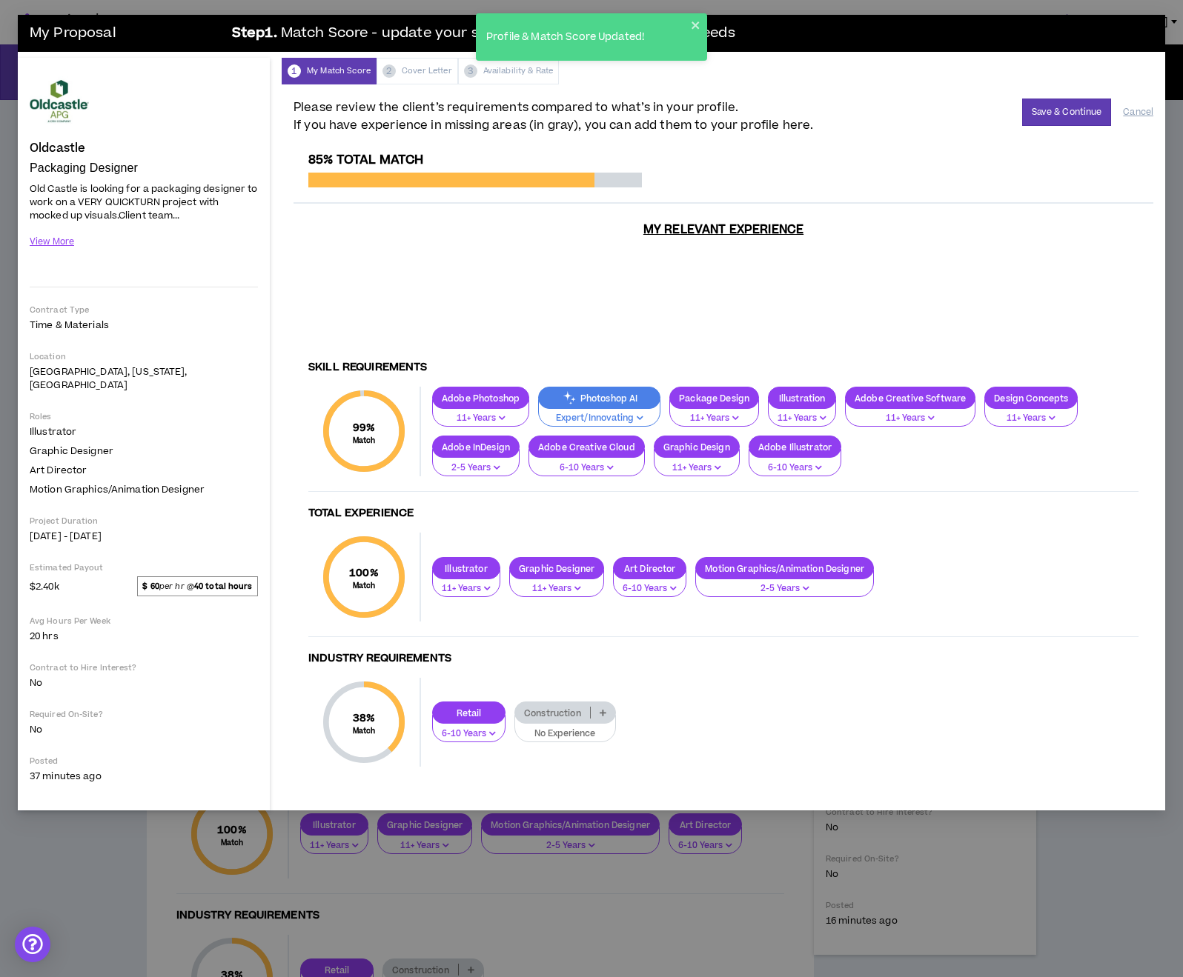
click at [622, 393] on p "Photoshop AI" at bounding box center [599, 398] width 121 height 11
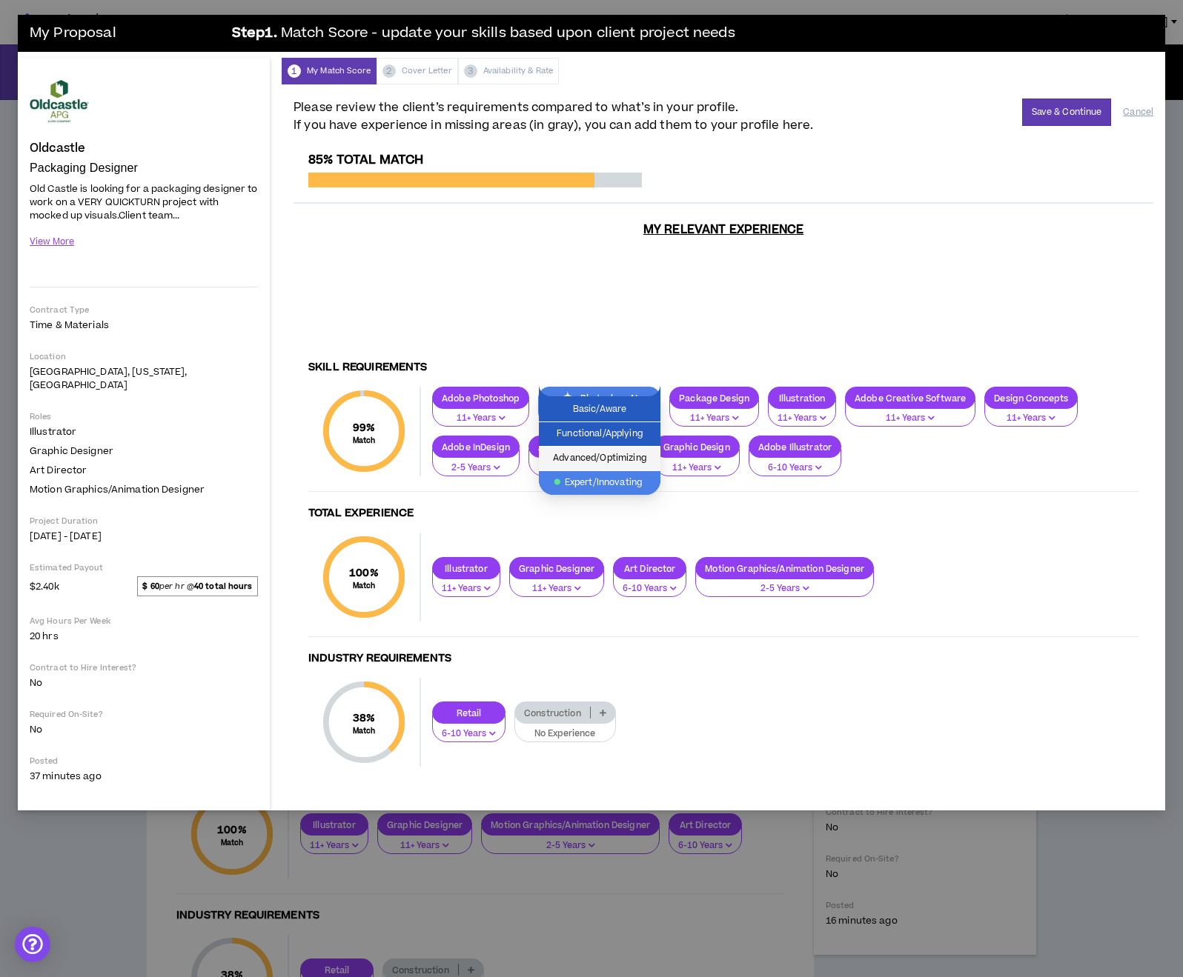
click at [624, 463] on span "Advanced/Optimizing" at bounding box center [600, 459] width 104 height 16
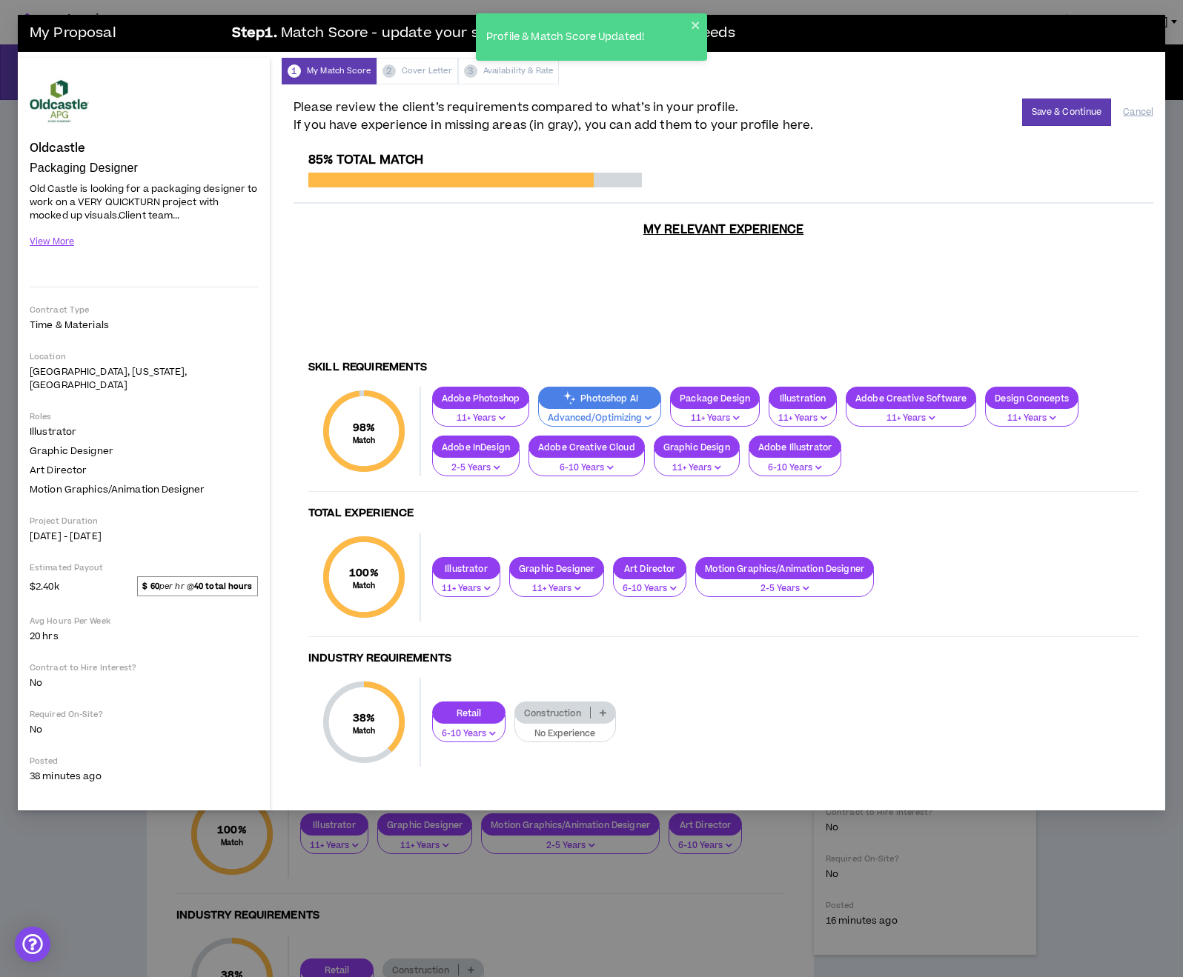
click at [636, 393] on p "Photoshop AI" at bounding box center [600, 398] width 122 height 11
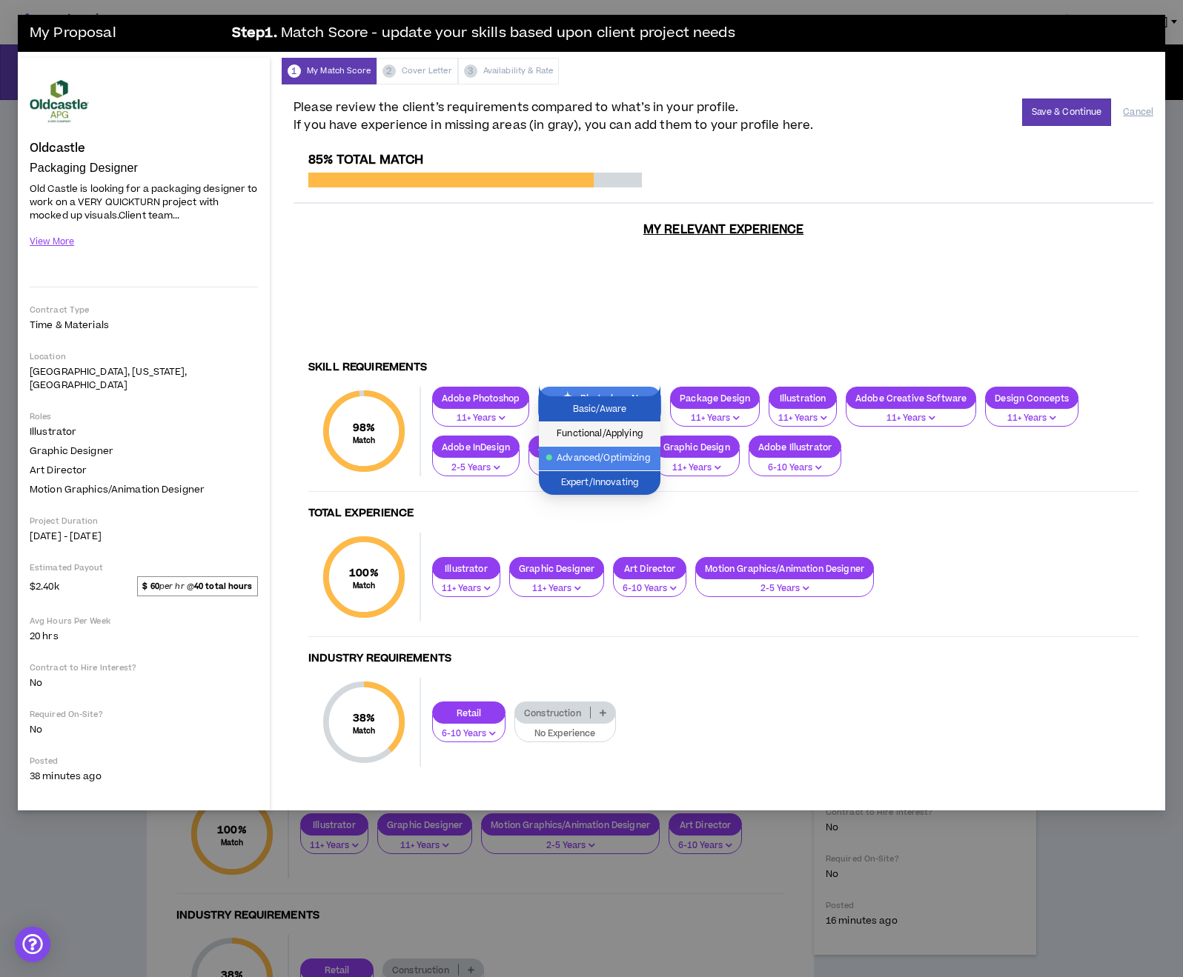
click at [604, 436] on span "Functional/Applying" at bounding box center [600, 434] width 104 height 16
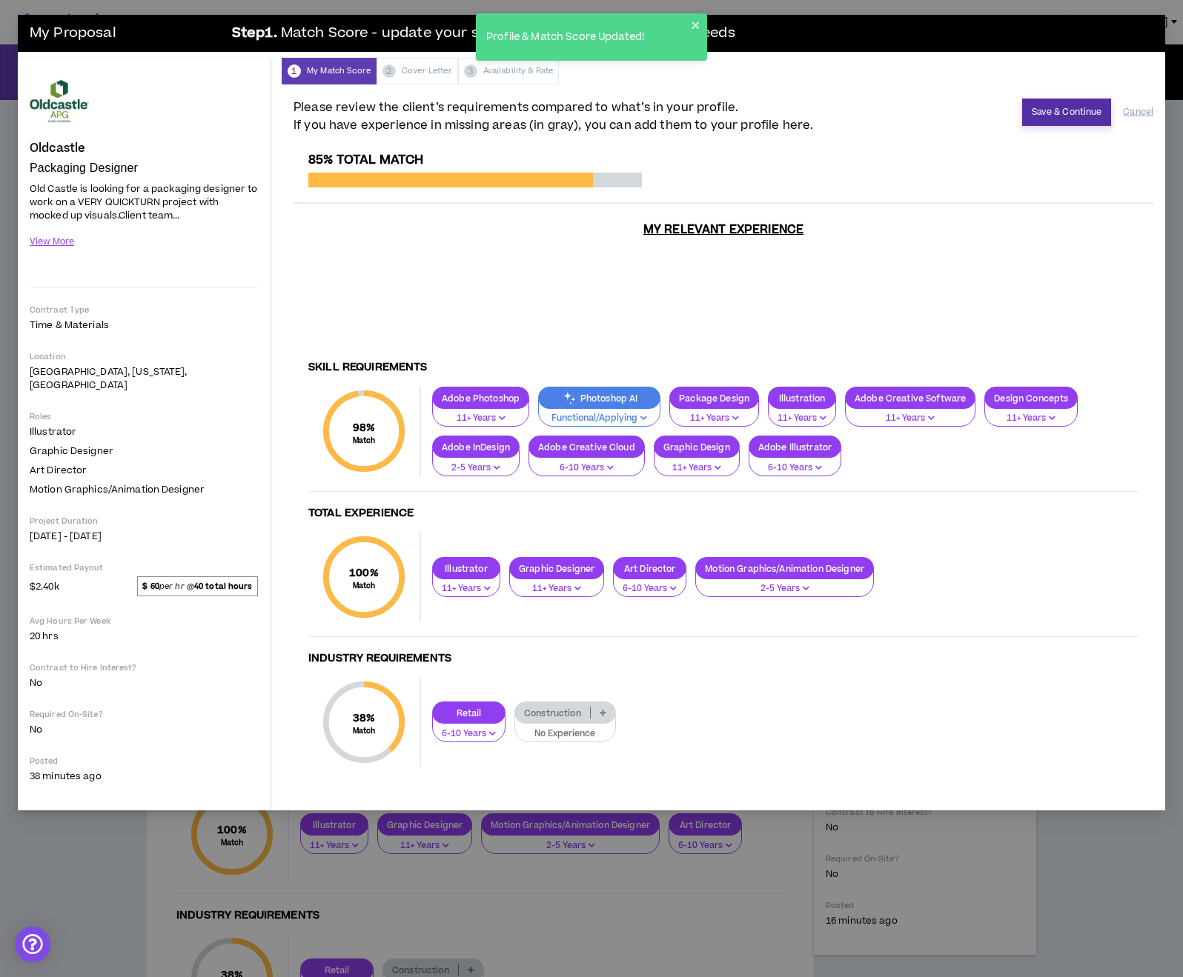
click at [1066, 109] on button "Save & Continue" at bounding box center [1067, 112] width 90 height 27
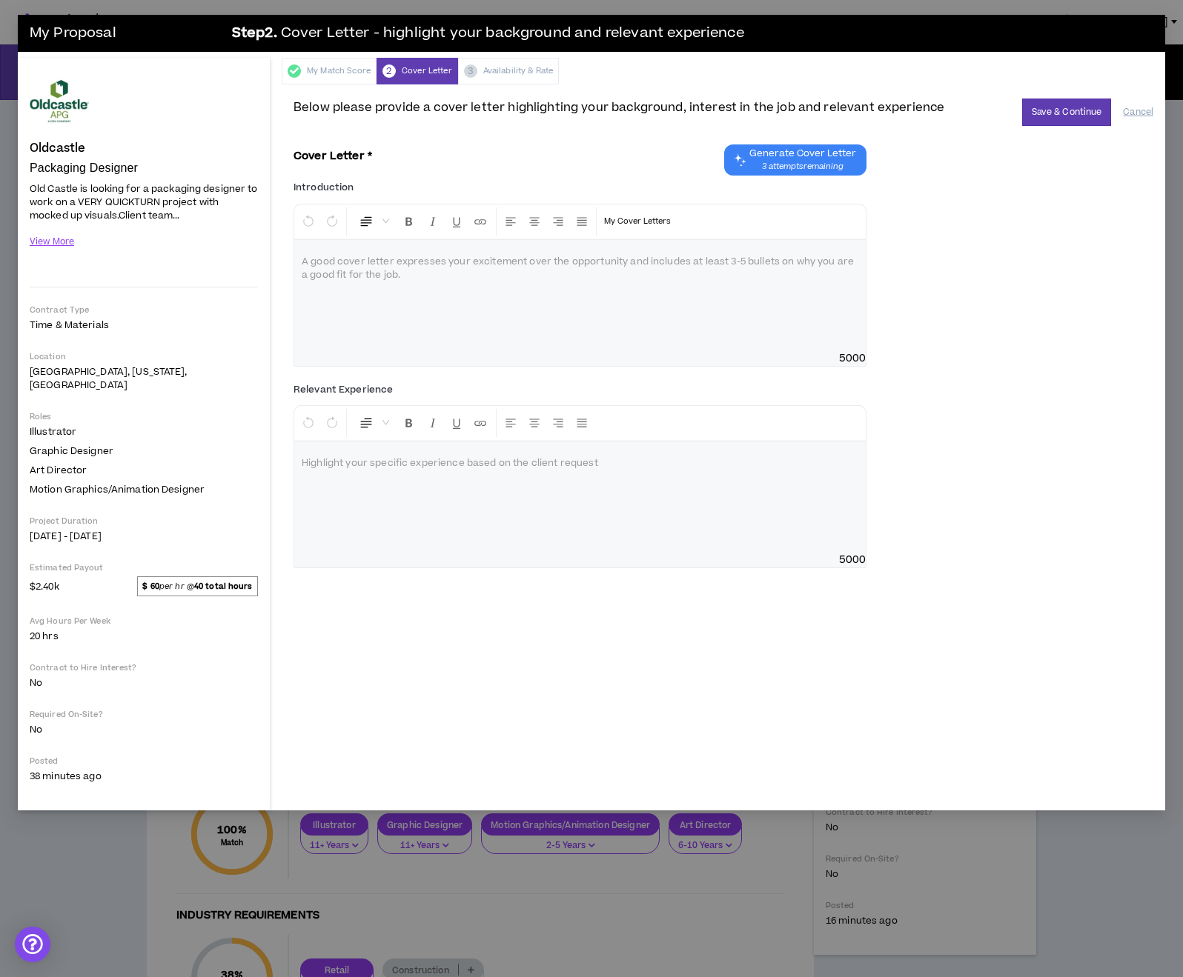
click at [574, 290] on div at bounding box center [579, 295] width 571 height 111
click at [442, 516] on div at bounding box center [579, 497] width 571 height 111
click at [53, 244] on button "View More" at bounding box center [52, 242] width 45 height 26
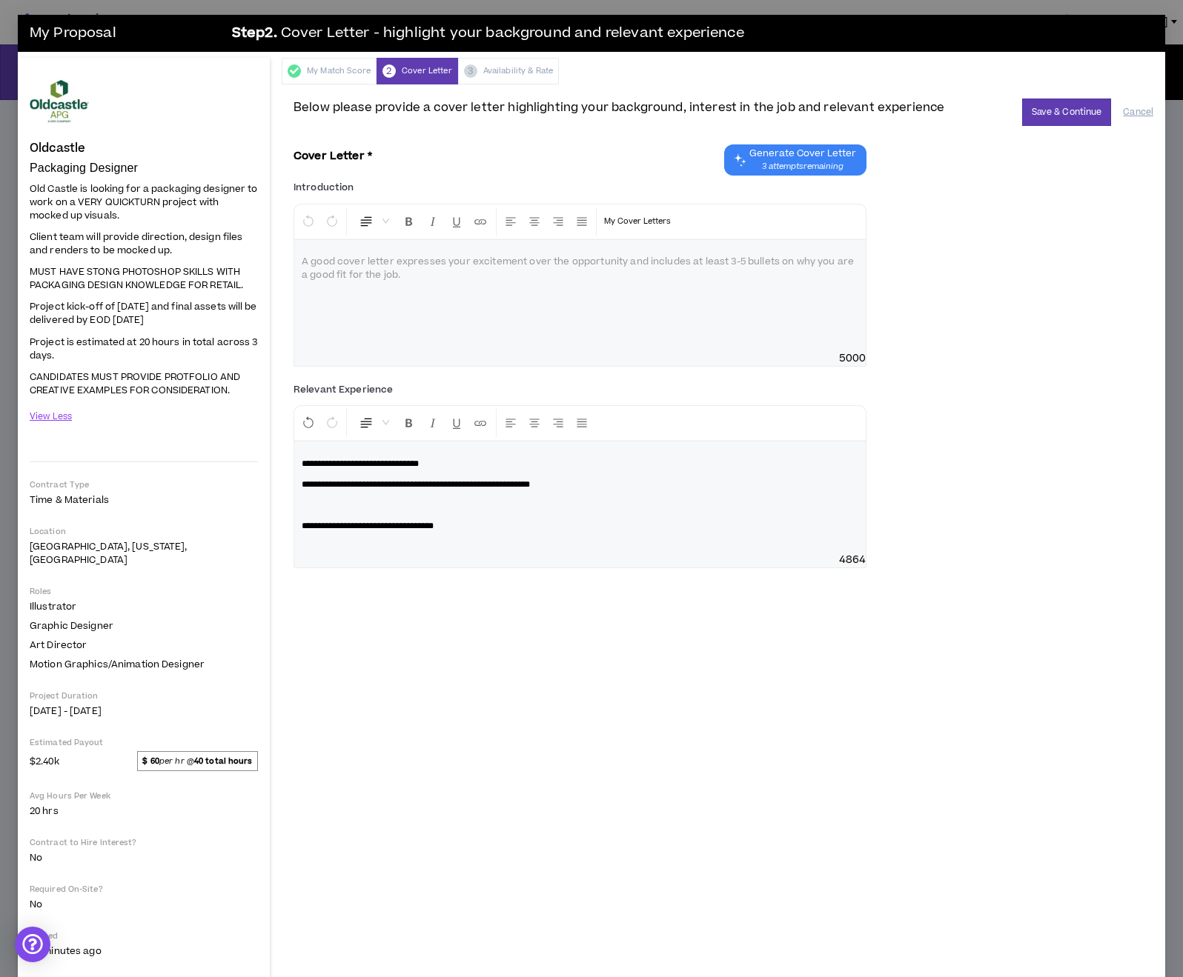
click at [302, 485] on span "**********" at bounding box center [416, 484] width 228 height 9
drag, startPoint x: 302, startPoint y: 485, endPoint x: 302, endPoint y: 464, distance: 20.7
click at [302, 464] on div "**********" at bounding box center [579, 497] width 571 height 111
click at [641, 459] on p "**********" at bounding box center [580, 463] width 556 height 15
click at [304, 505] on span "**********" at bounding box center [368, 505] width 132 height 9
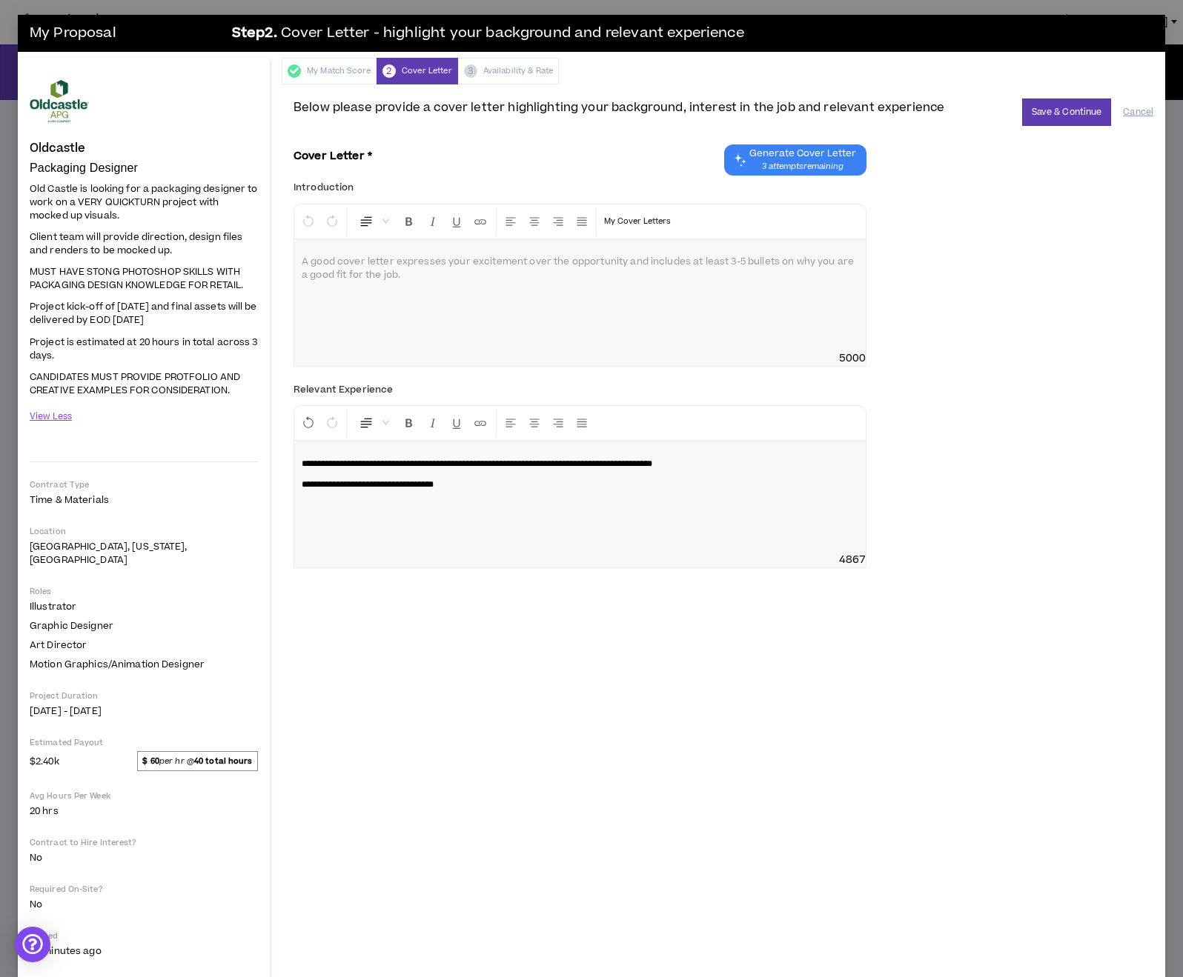
click at [494, 485] on p "**********" at bounding box center [580, 484] width 556 height 15
click at [781, 466] on p "**********" at bounding box center [580, 463] width 556 height 15
click at [370, 303] on div at bounding box center [579, 295] width 571 height 111
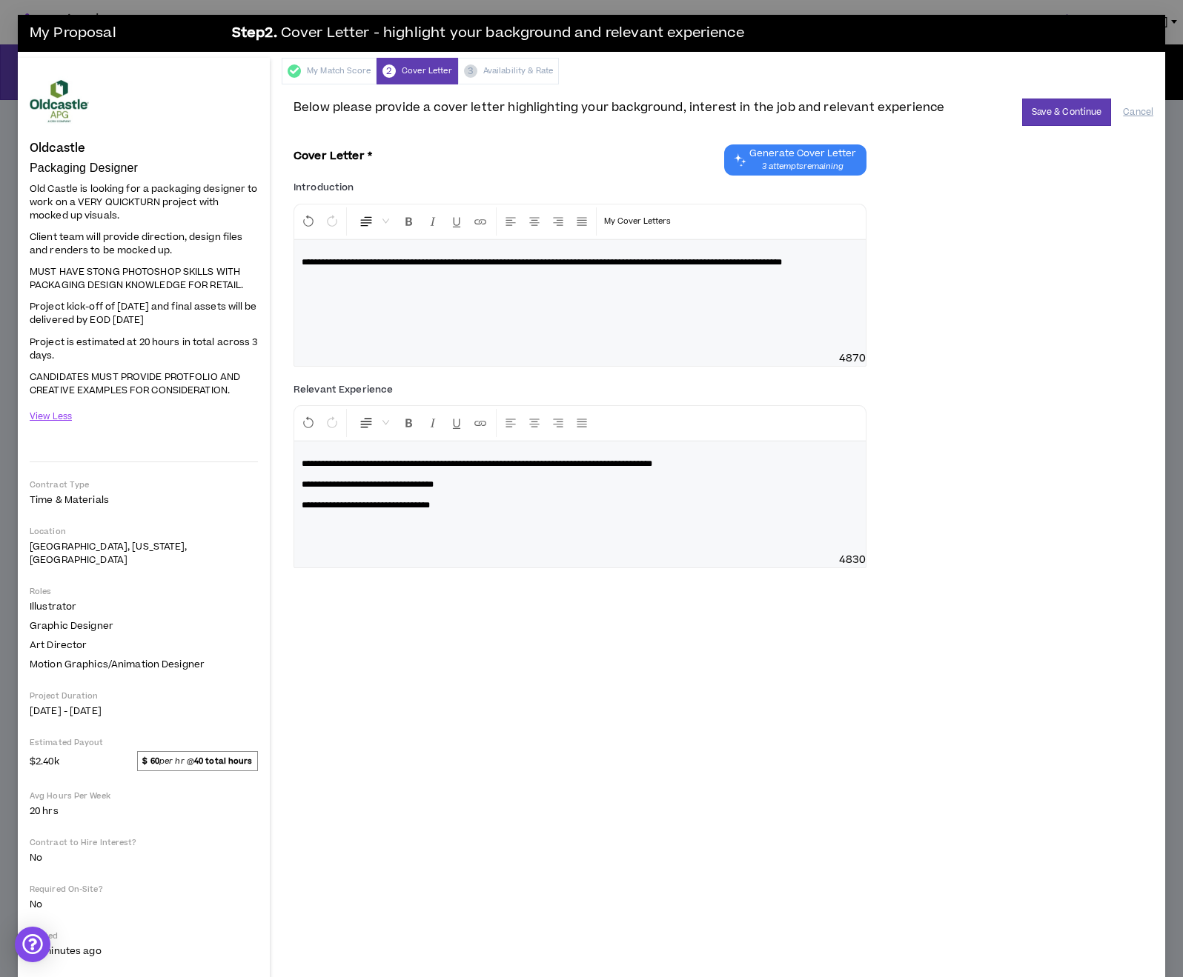
click at [462, 265] on span "**********" at bounding box center [542, 262] width 480 height 9
drag, startPoint x: 409, startPoint y: 273, endPoint x: 729, endPoint y: 266, distance: 320.2
click at [729, 266] on p "**********" at bounding box center [580, 262] width 556 height 15
click at [302, 267] on span "**********" at bounding box center [579, 262] width 554 height 9
click at [563, 276] on p "**********" at bounding box center [580, 270] width 556 height 30
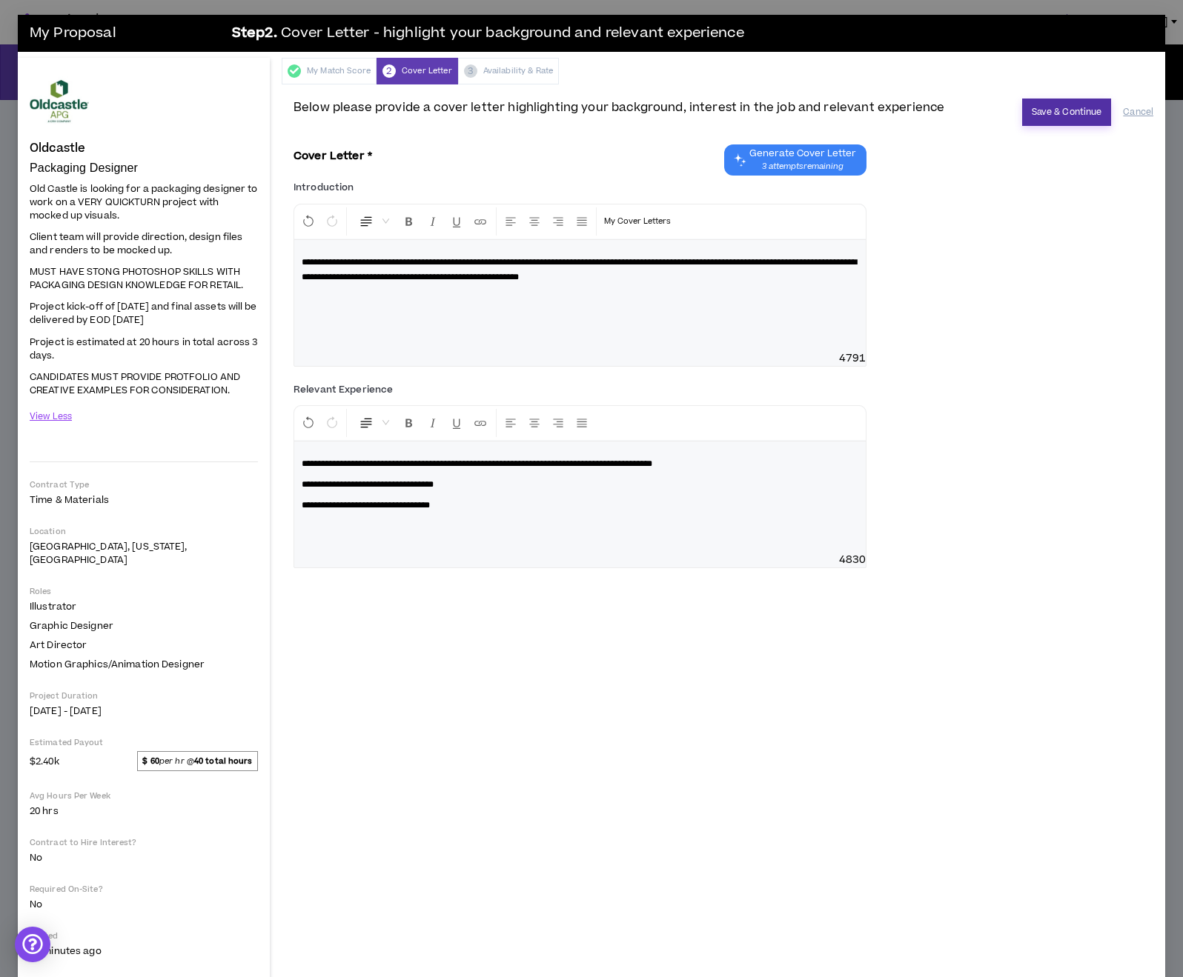
click at [1048, 109] on button "Save & Continue" at bounding box center [1067, 112] width 90 height 27
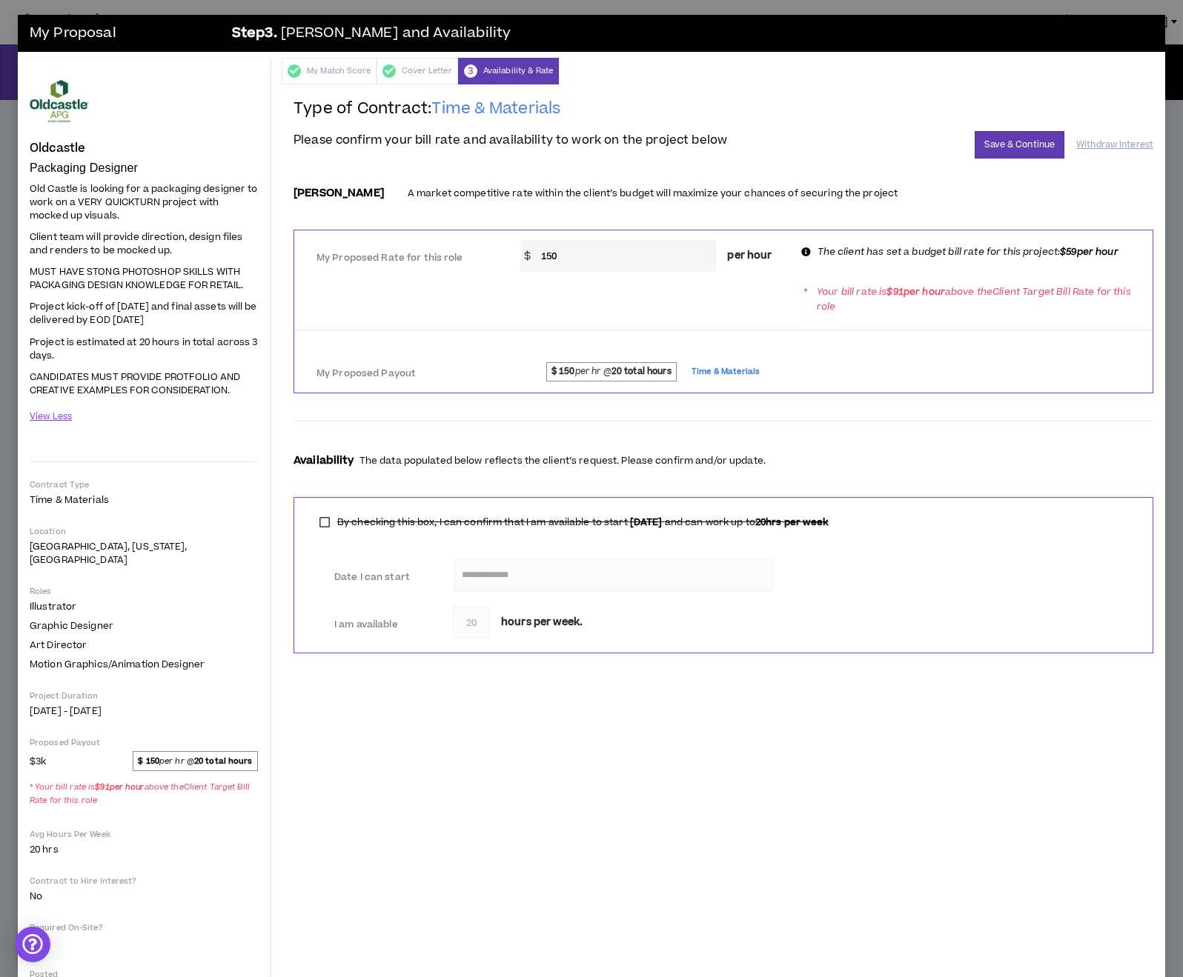
click at [585, 256] on input "150" at bounding box center [624, 256] width 183 height 32
type input "4"
type input "59"
click at [1018, 144] on button "Save & Continue" at bounding box center [1019, 144] width 90 height 27
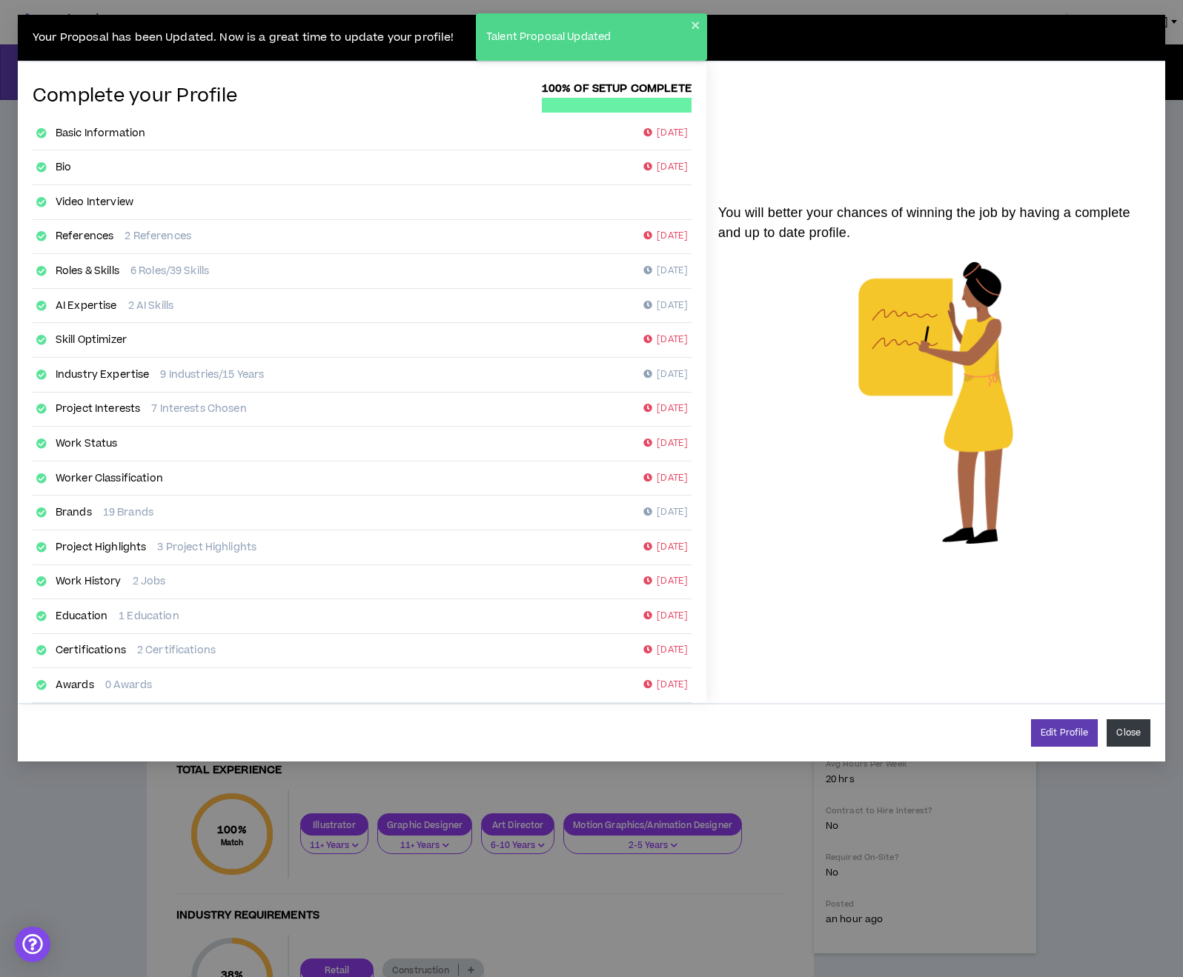
click at [1134, 739] on button "Close" at bounding box center [1128, 732] width 44 height 27
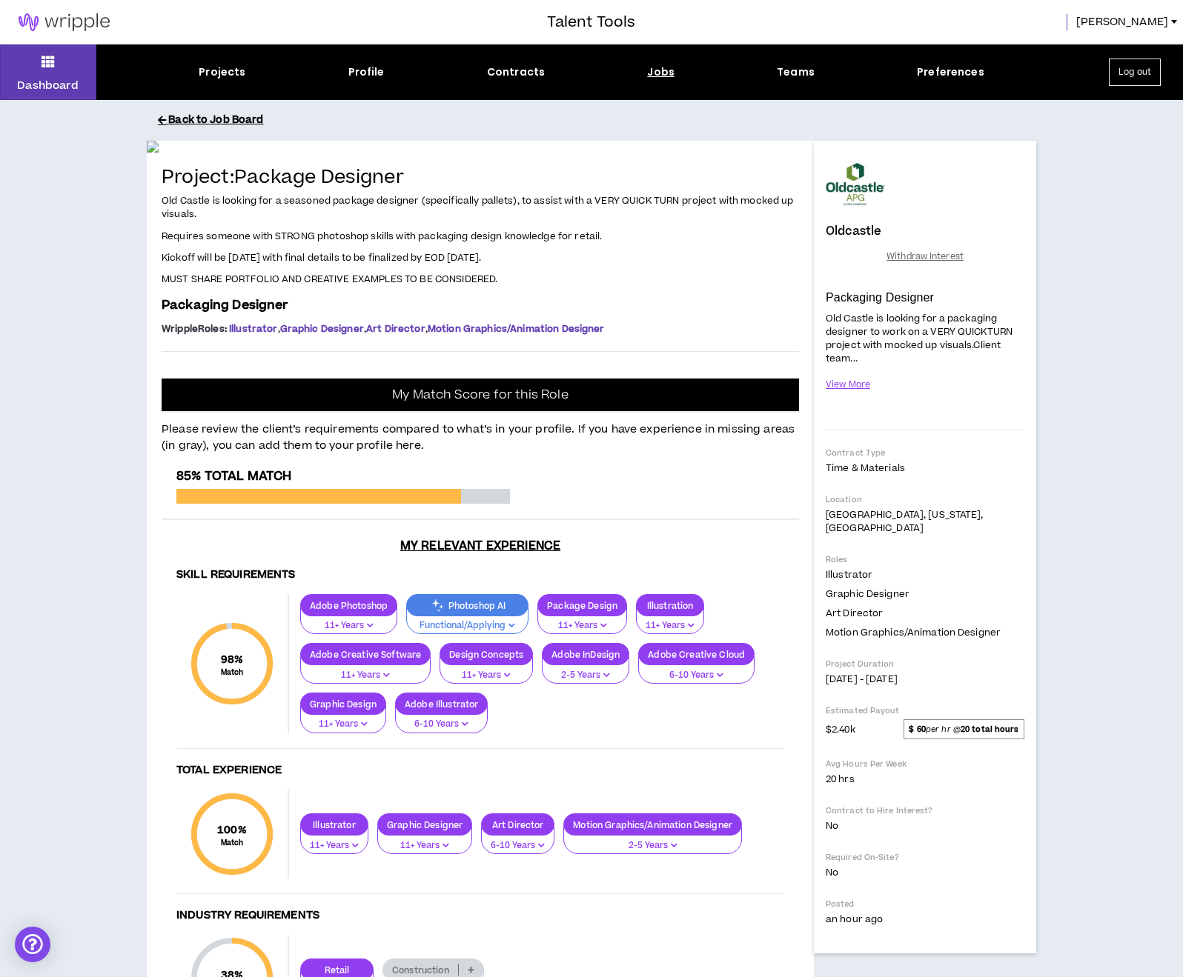
click at [207, 113] on button "Back to Job Board" at bounding box center [602, 120] width 889 height 26
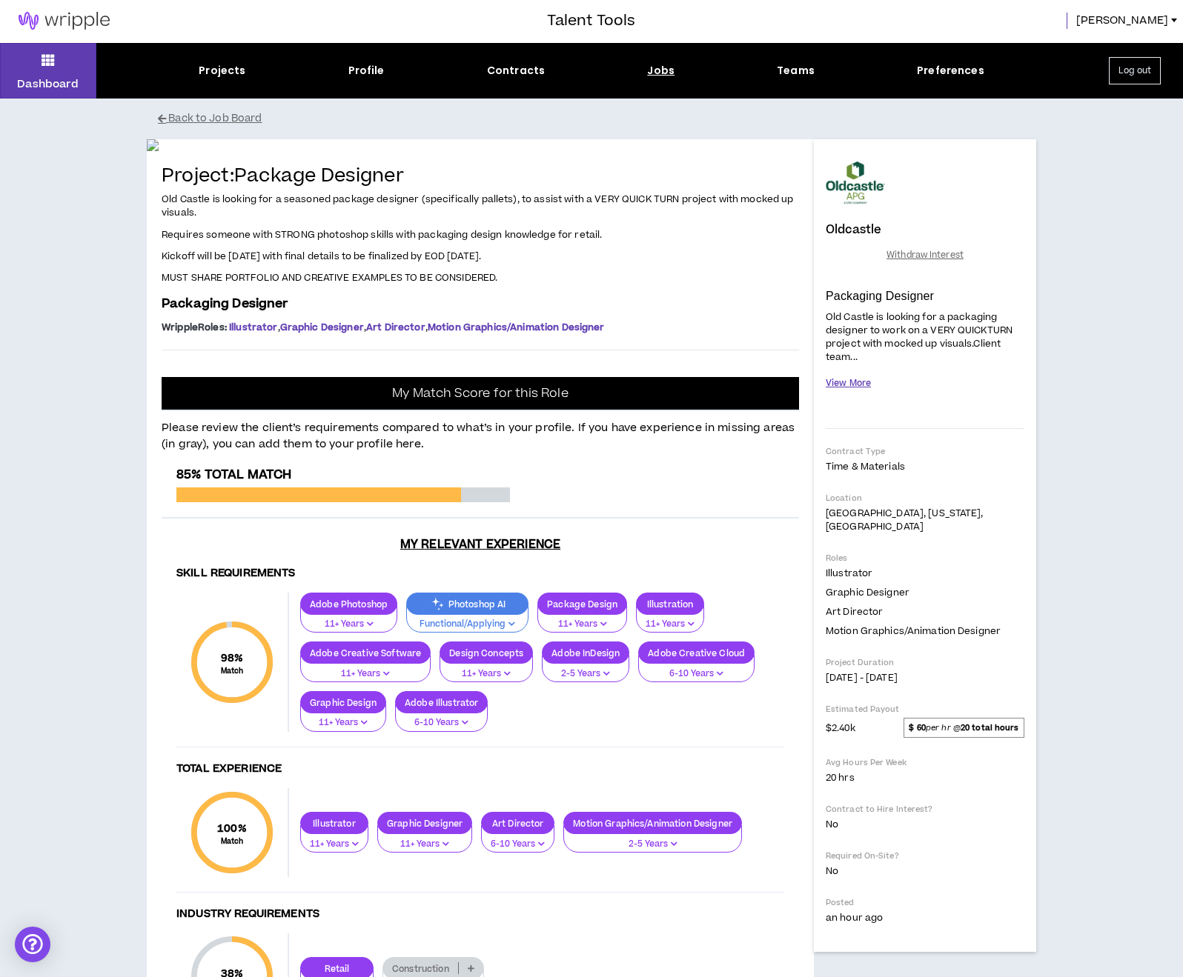
click at [851, 382] on button "View More" at bounding box center [847, 383] width 45 height 26
